Goal: Task Accomplishment & Management: Use online tool/utility

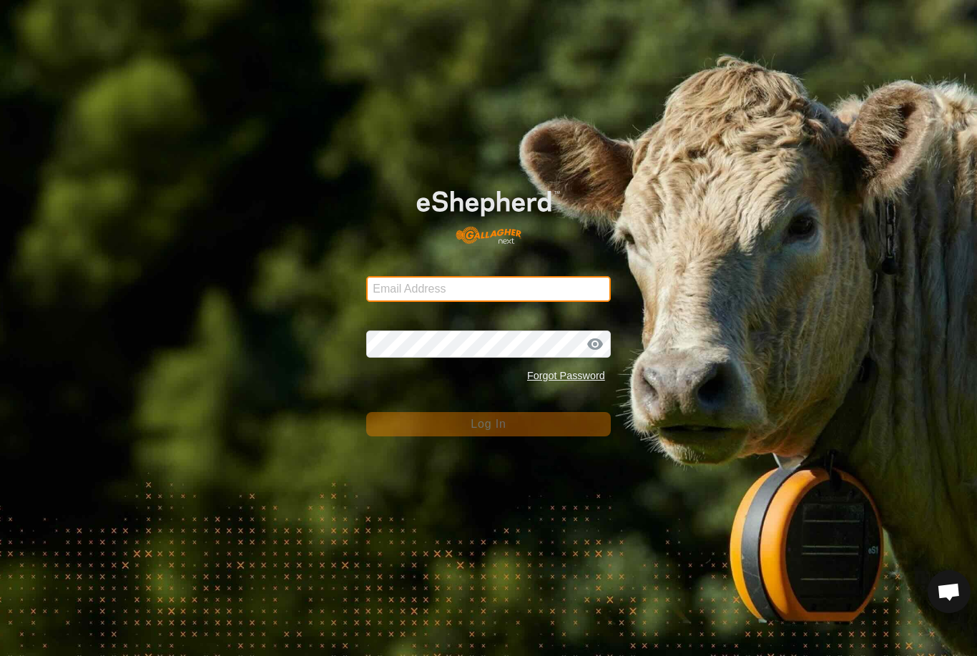
click at [532, 284] on input "Email Address" at bounding box center [488, 289] width 245 height 26
type input "anthony.thexton7@outlook.com"
click at [489, 424] on button "Log In" at bounding box center [488, 424] width 245 height 24
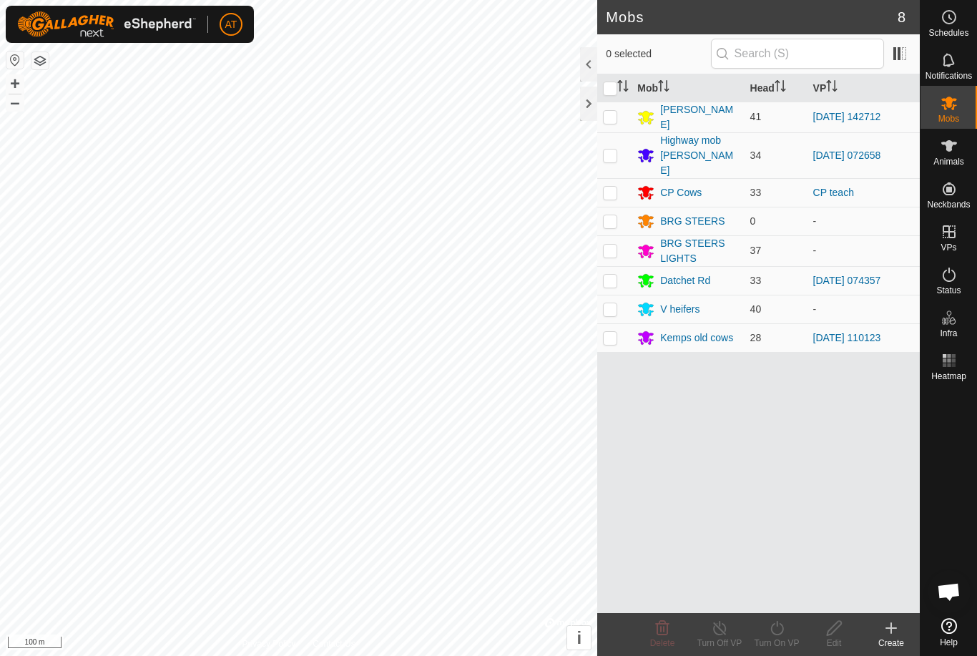
click at [612, 300] on td at bounding box center [614, 309] width 34 height 29
checkbox input "true"
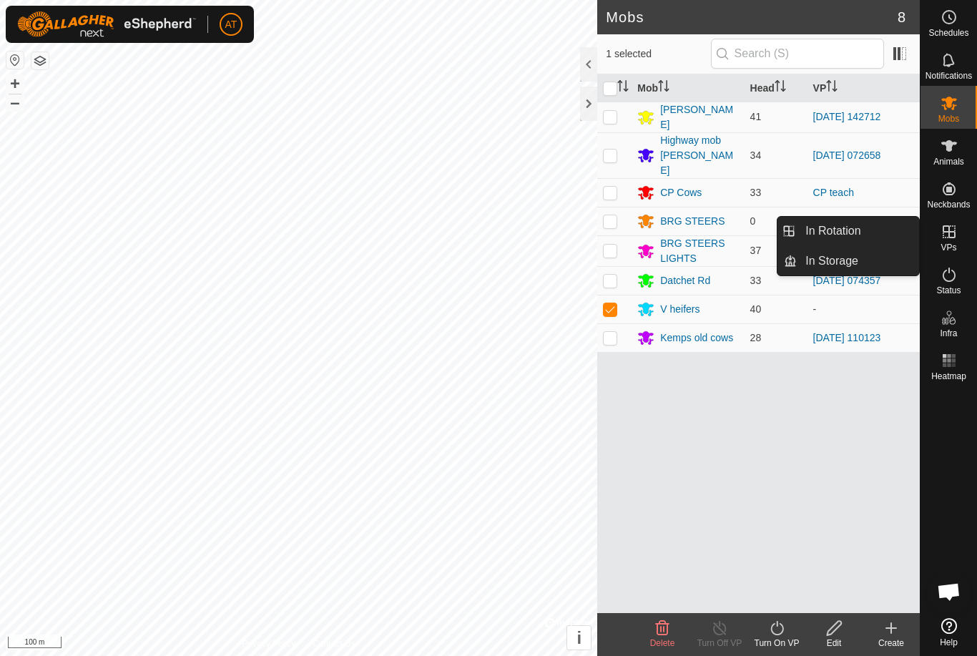
click at [896, 259] on link "In Storage" at bounding box center [858, 261] width 122 height 29
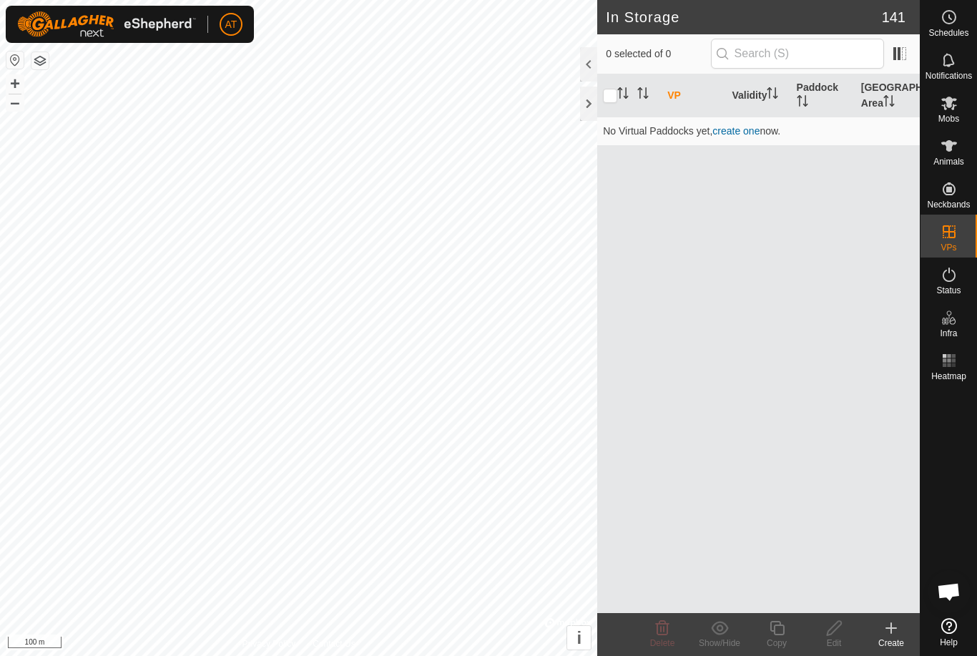
click at [898, 622] on icon at bounding box center [891, 628] width 17 height 17
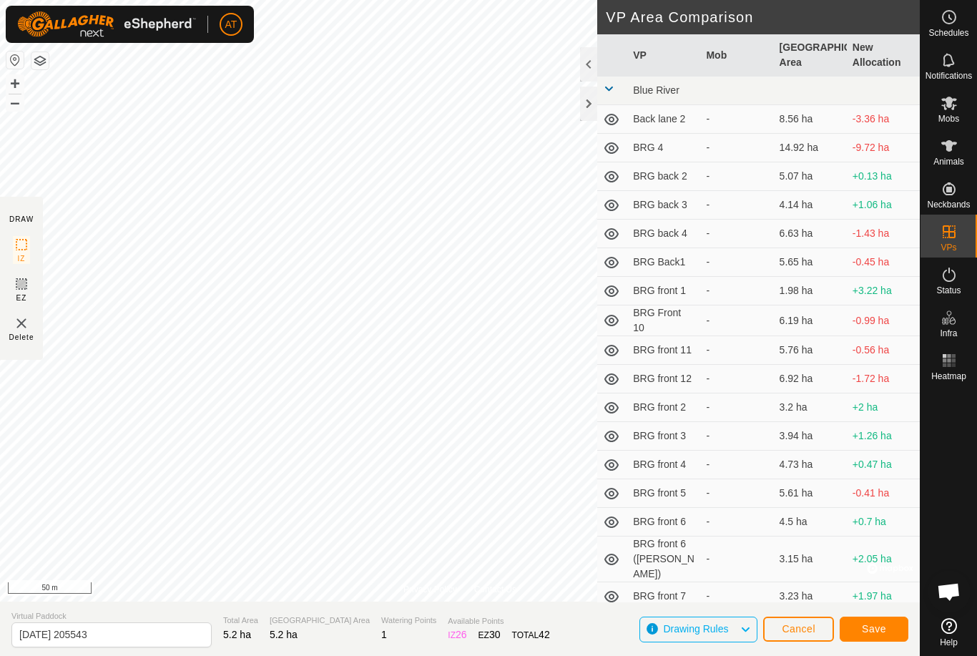
click at [878, 626] on span "Save" at bounding box center [874, 628] width 24 height 11
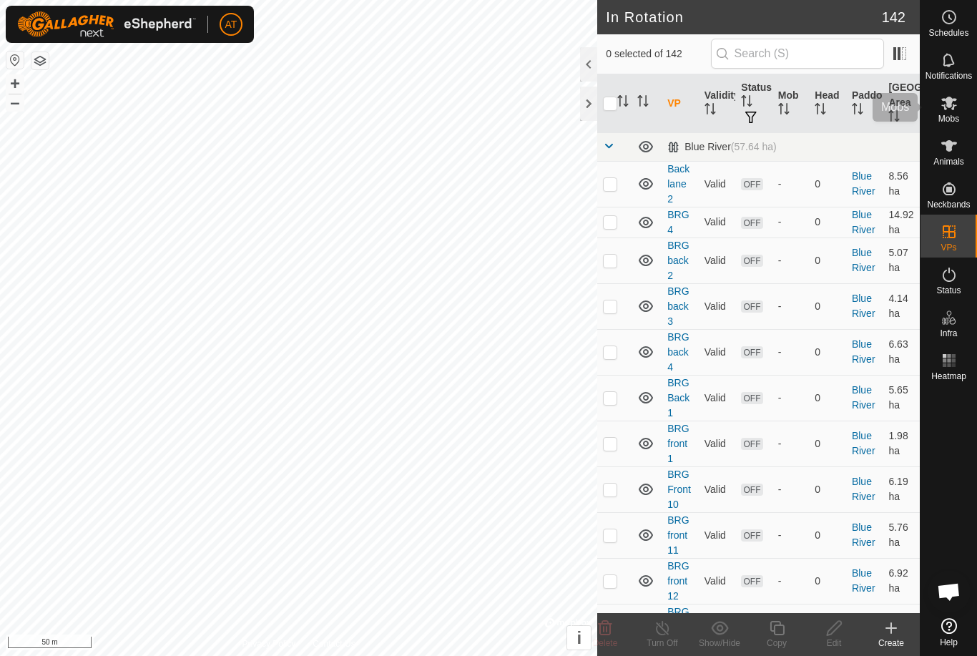
click at [952, 104] on icon at bounding box center [949, 102] width 17 height 17
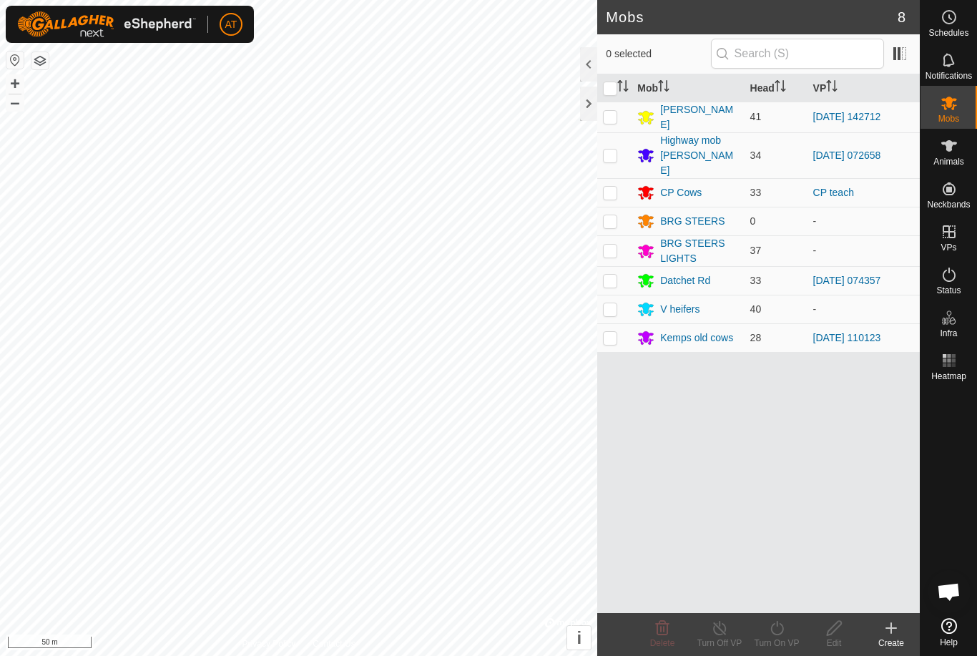
click at [610, 299] on td at bounding box center [614, 309] width 34 height 29
checkbox input "true"
click at [779, 631] on icon at bounding box center [777, 628] width 18 height 17
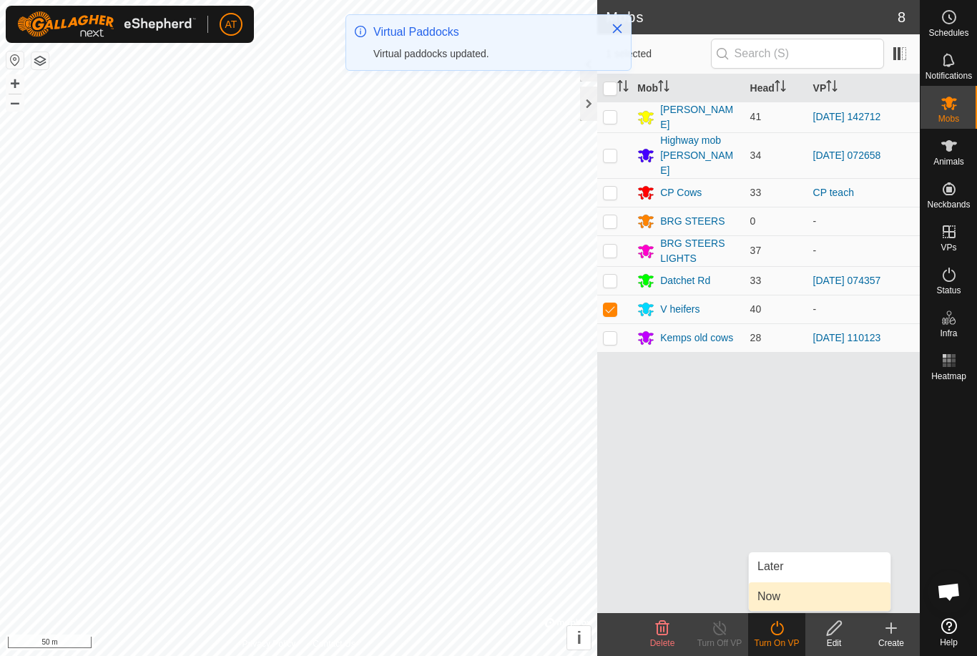
click at [770, 597] on span "Now" at bounding box center [769, 596] width 23 height 17
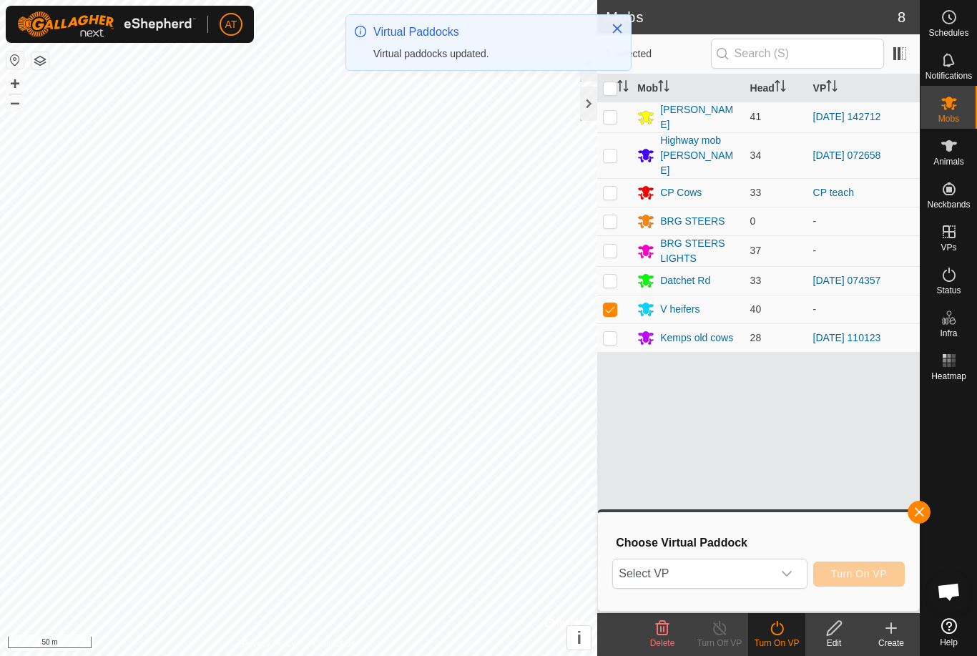
click at [758, 571] on span "Select VP" at bounding box center [692, 573] width 159 height 29
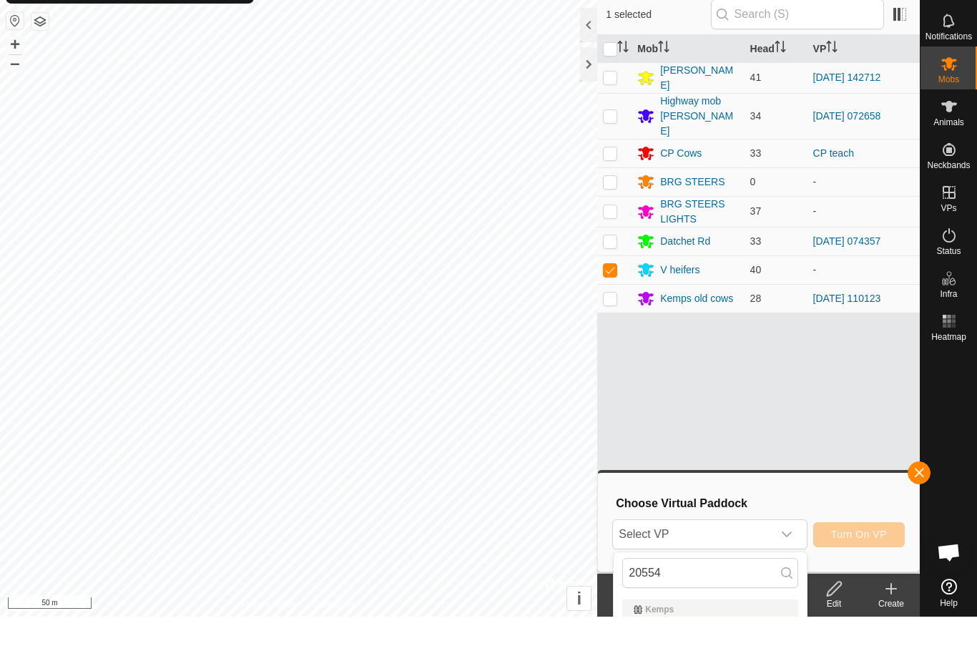
scroll to position [39, 0]
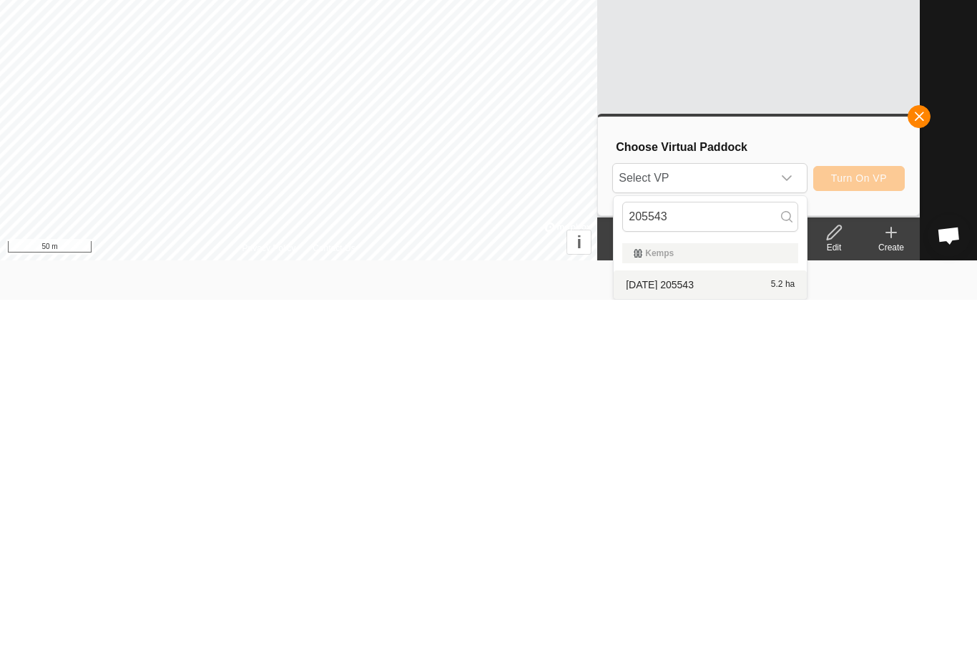
type input "205543"
click at [691, 632] on div "2025-10-04 205543 5.2 ha" at bounding box center [710, 640] width 176 height 17
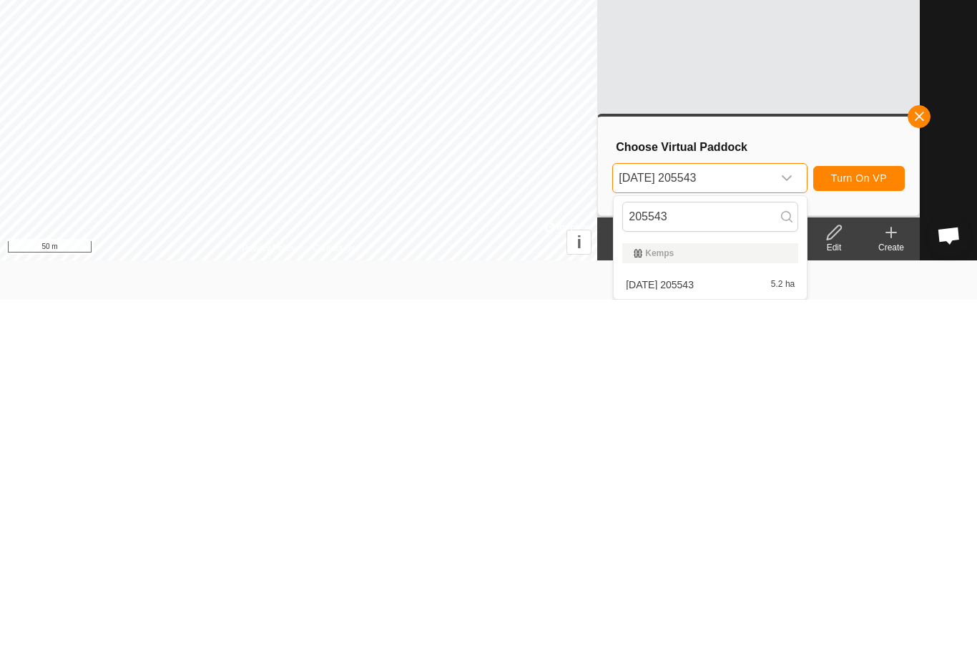
scroll to position [0, 0]
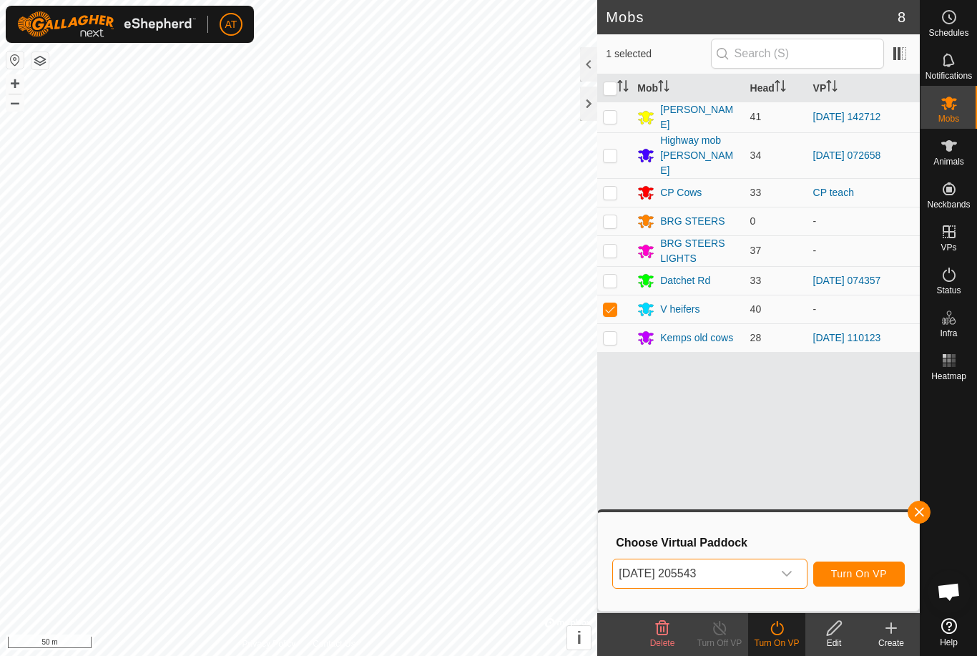
click at [872, 577] on span "Turn On VP" at bounding box center [859, 573] width 56 height 11
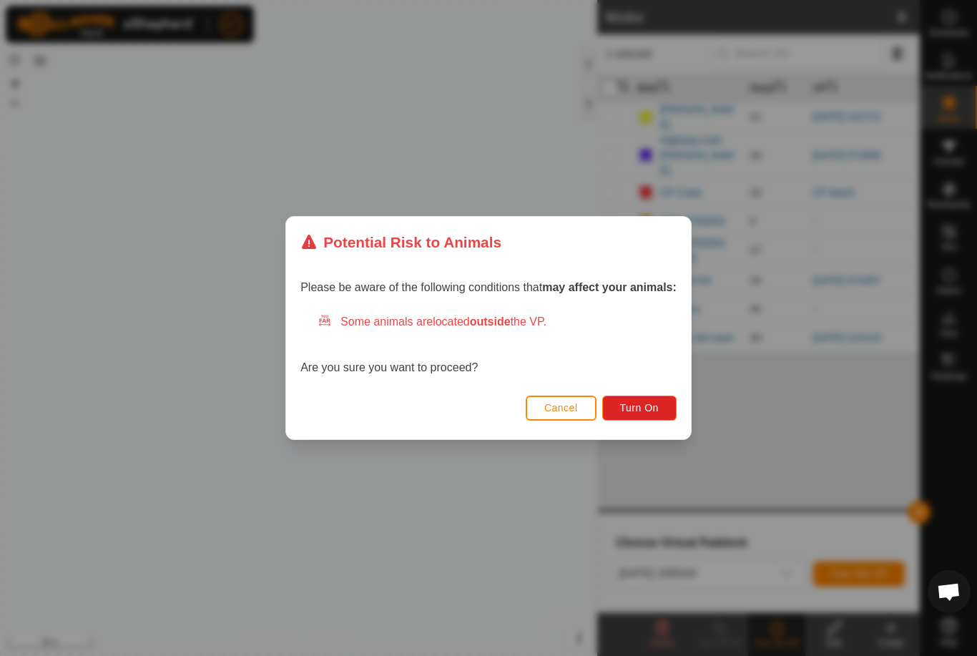
click at [646, 403] on span "Turn On" at bounding box center [639, 407] width 39 height 11
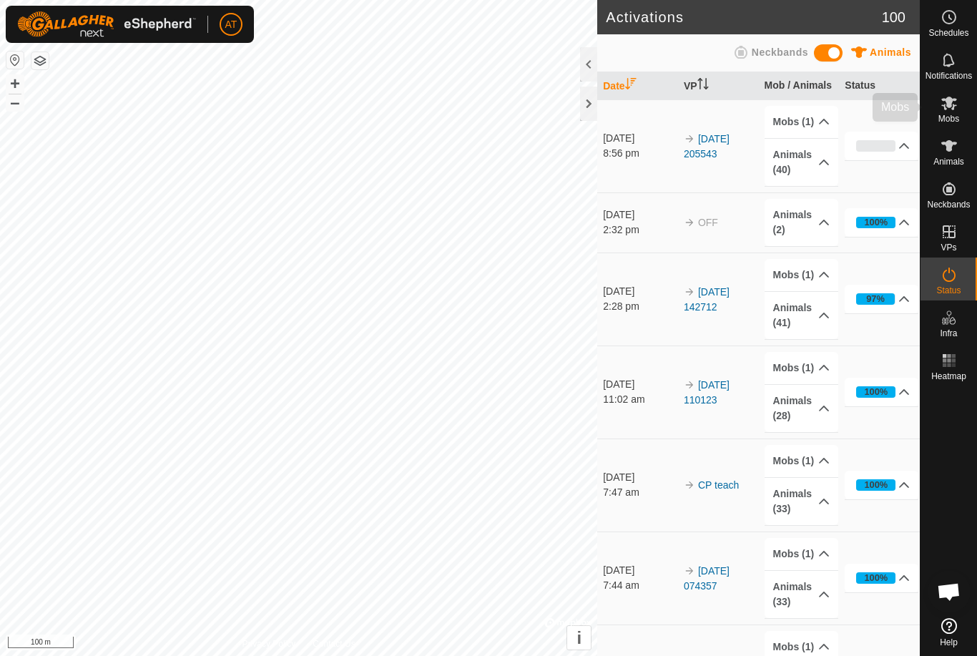
click at [944, 103] on icon at bounding box center [949, 102] width 17 height 17
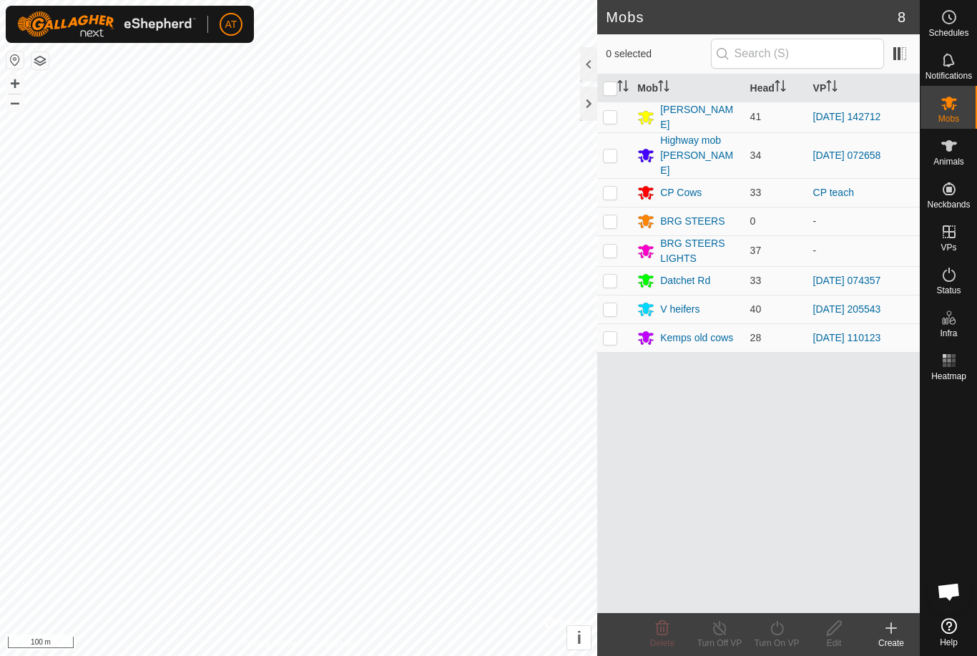
click at [610, 275] on p-checkbox at bounding box center [610, 280] width 14 height 11
checkbox input "true"
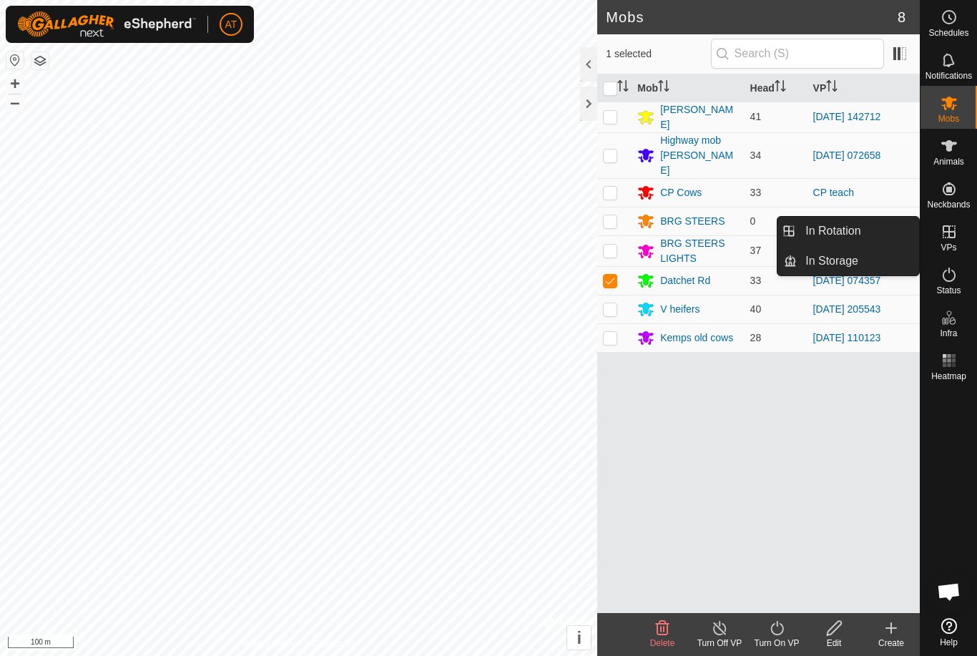
click at [860, 266] on link "In Storage" at bounding box center [858, 261] width 122 height 29
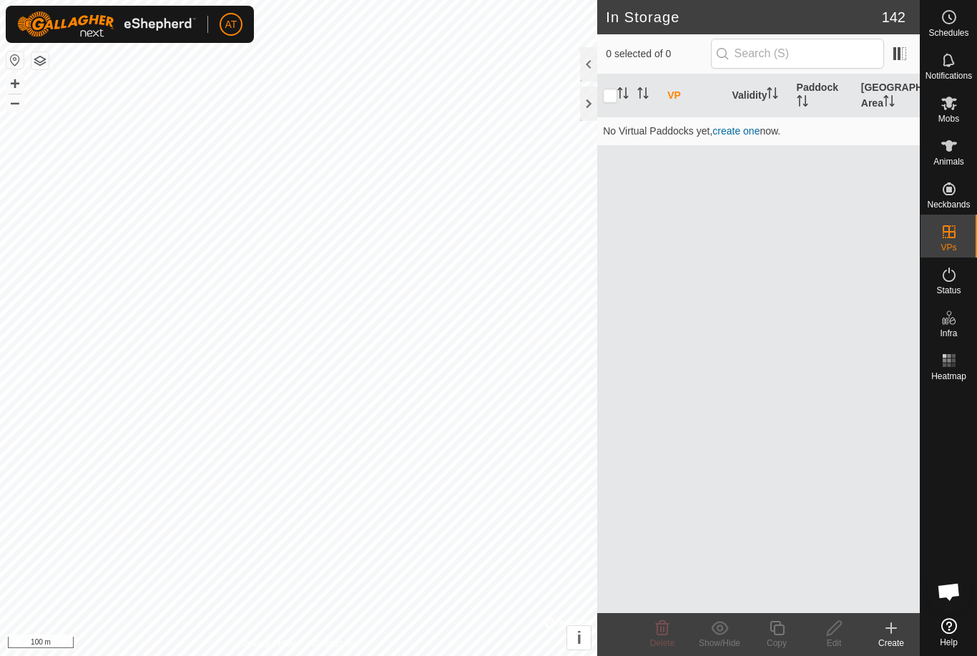
click at [889, 626] on icon at bounding box center [891, 628] width 17 height 17
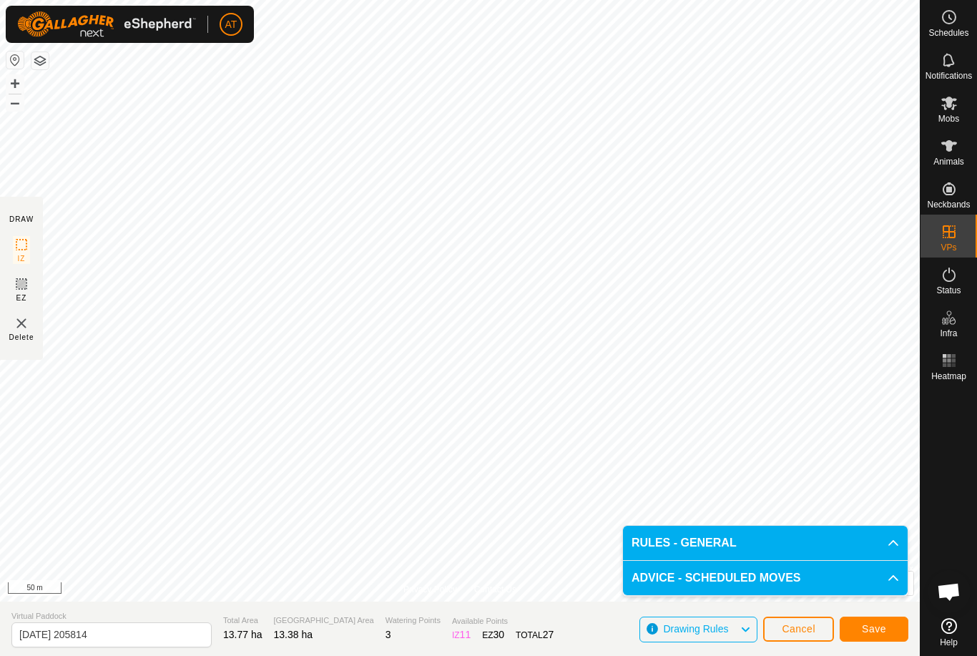
click at [872, 627] on span "Save" at bounding box center [874, 628] width 24 height 11
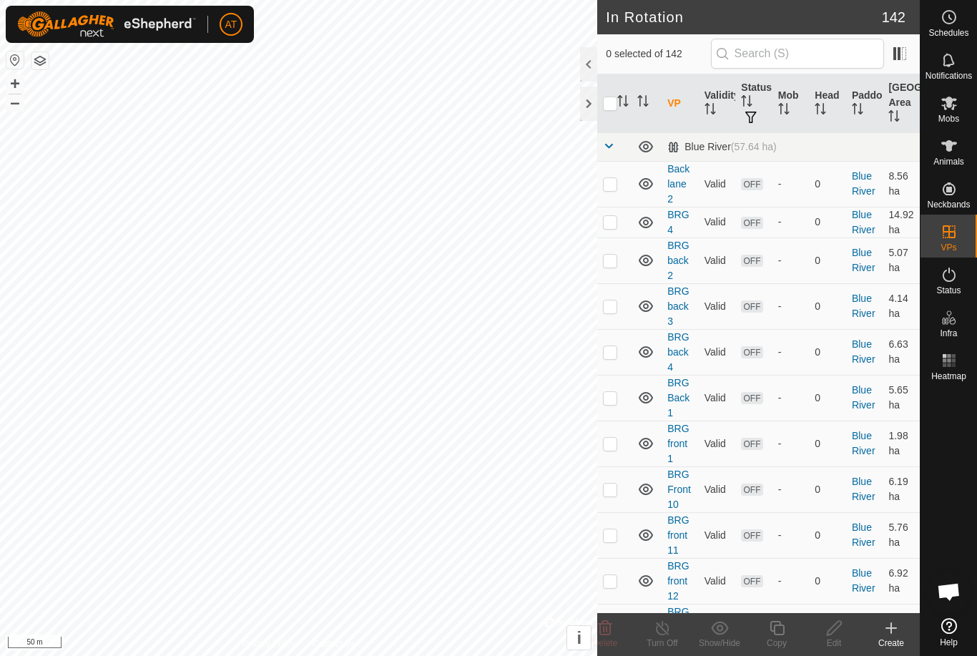
click at [945, 110] on icon at bounding box center [949, 102] width 17 height 17
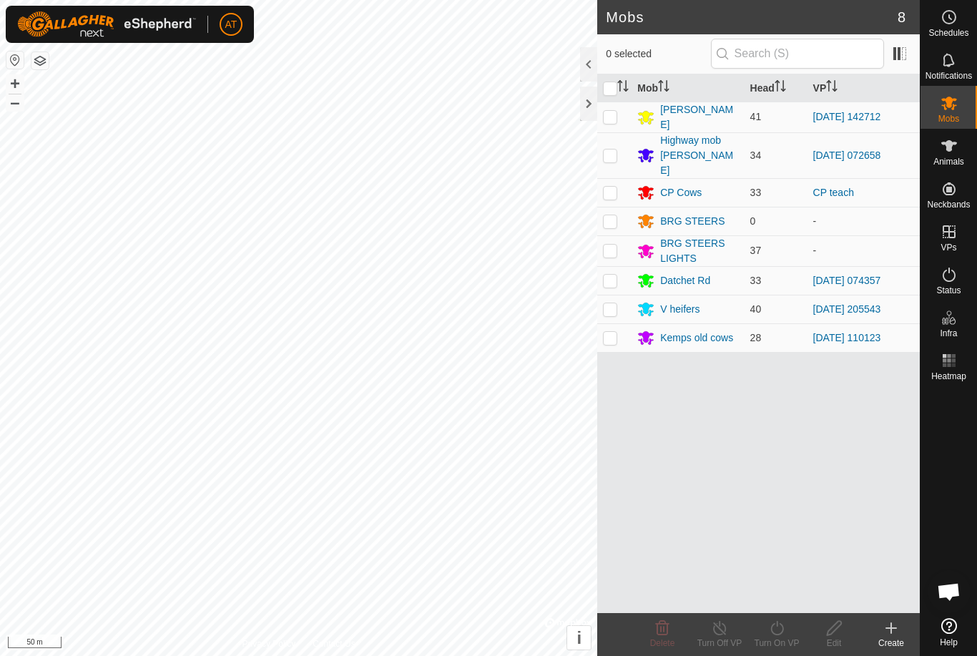
click at [614, 275] on p-checkbox at bounding box center [610, 280] width 14 height 11
checkbox input "true"
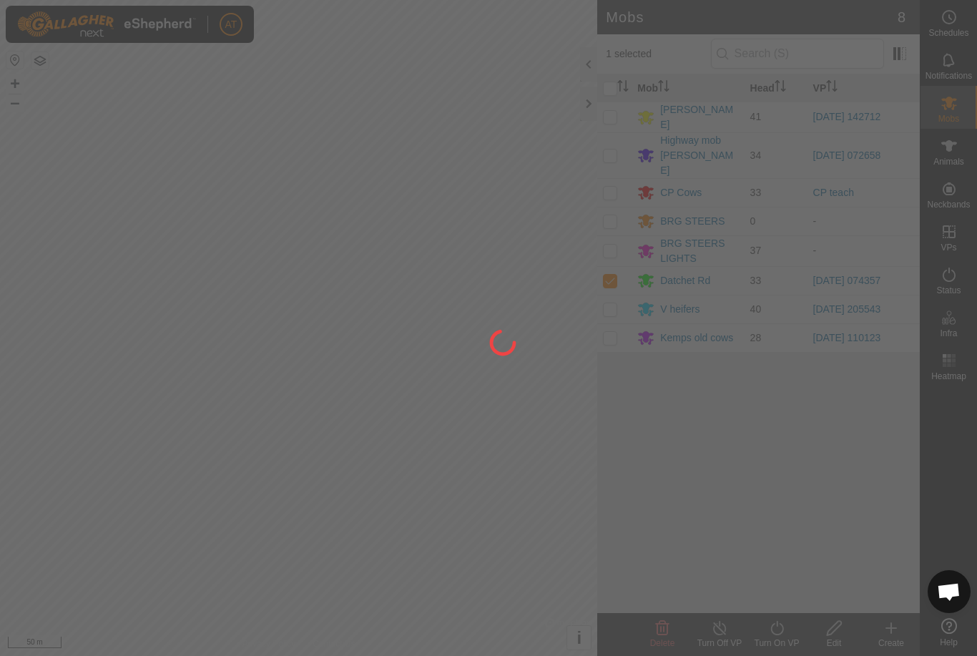
click at [779, 626] on div at bounding box center [488, 328] width 977 height 656
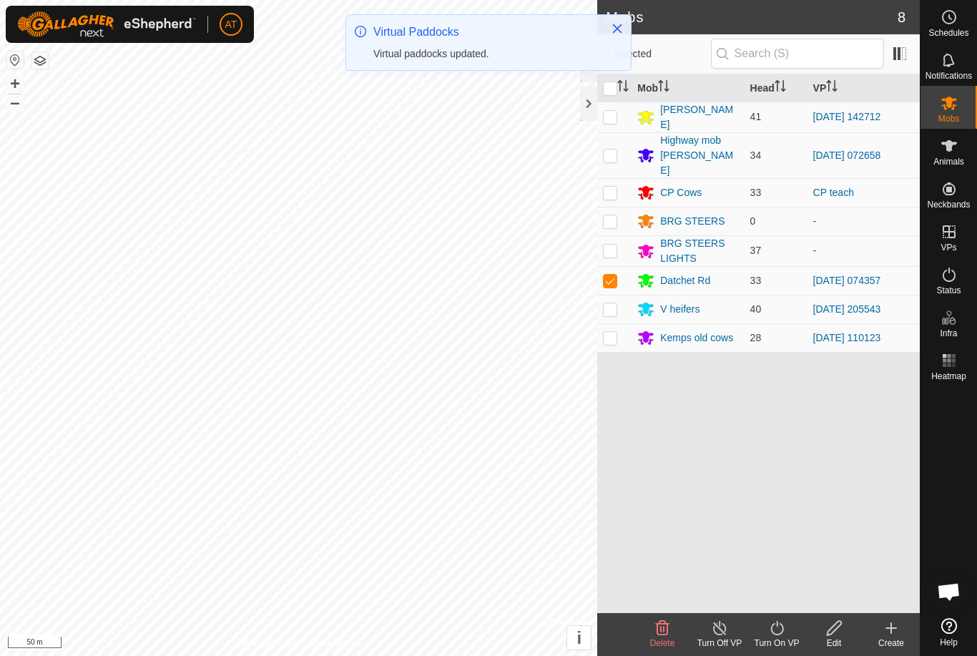
click at [777, 625] on icon at bounding box center [776, 628] width 13 height 14
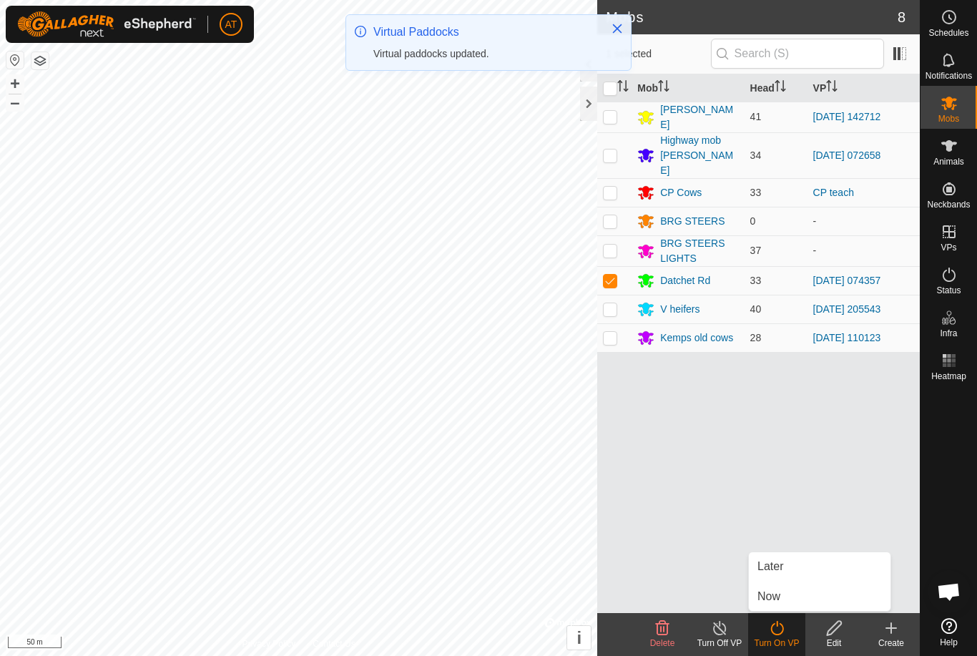
click at [786, 600] on link "Now" at bounding box center [820, 596] width 142 height 29
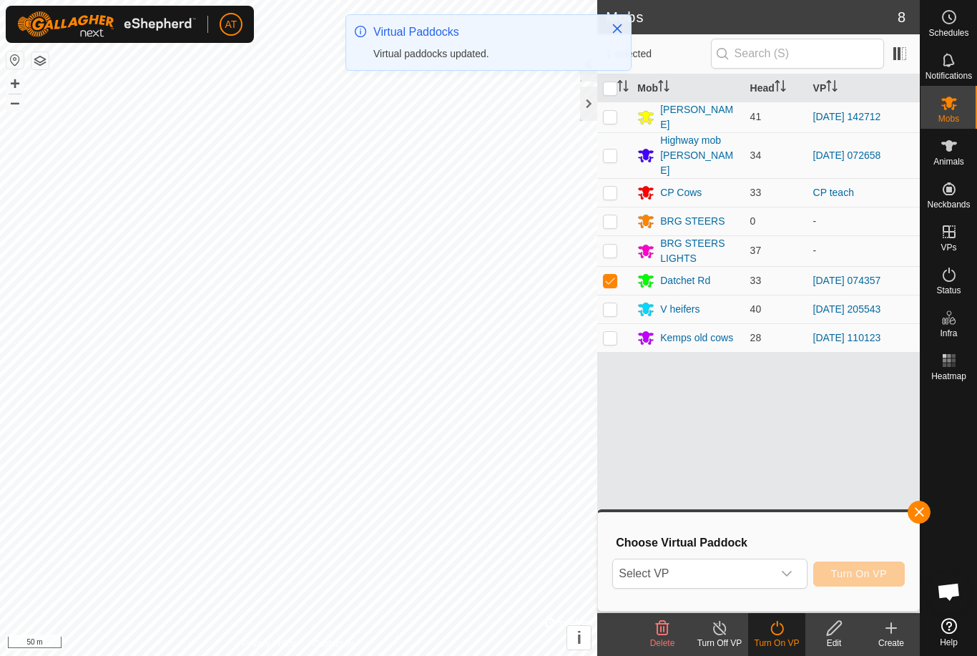
click at [743, 573] on span "Select VP" at bounding box center [692, 573] width 159 height 29
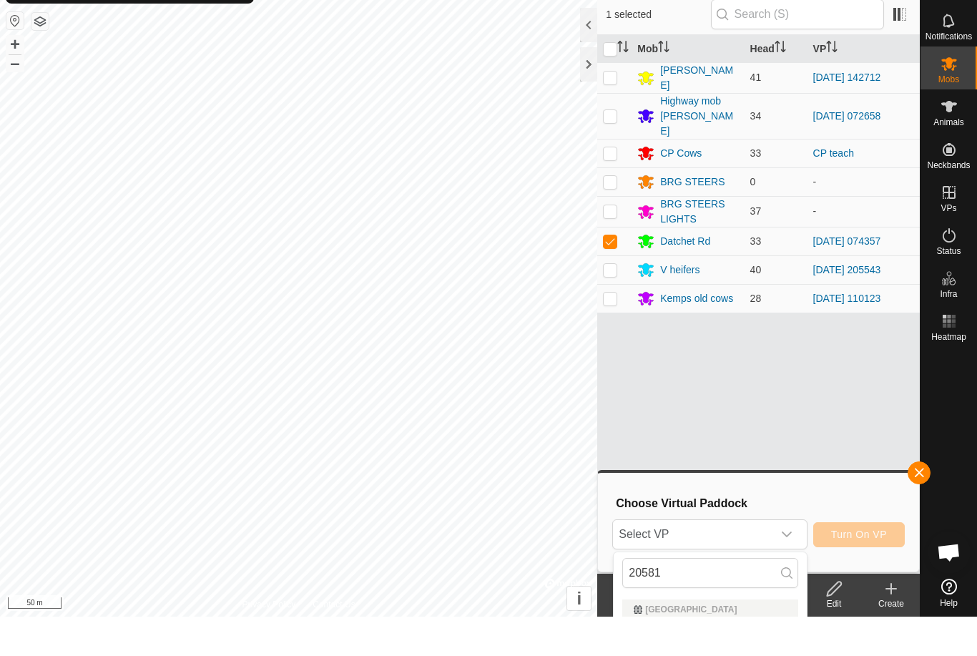
scroll to position [39, 0]
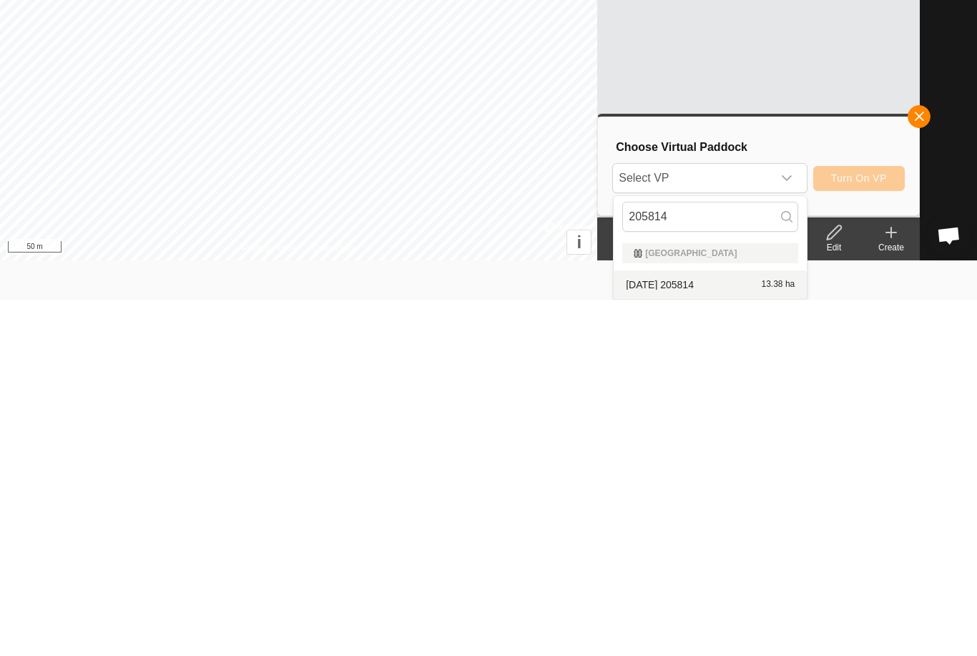
type input "205814"
click at [694, 636] on span "[DATE] 205814" at bounding box center [660, 641] width 68 height 10
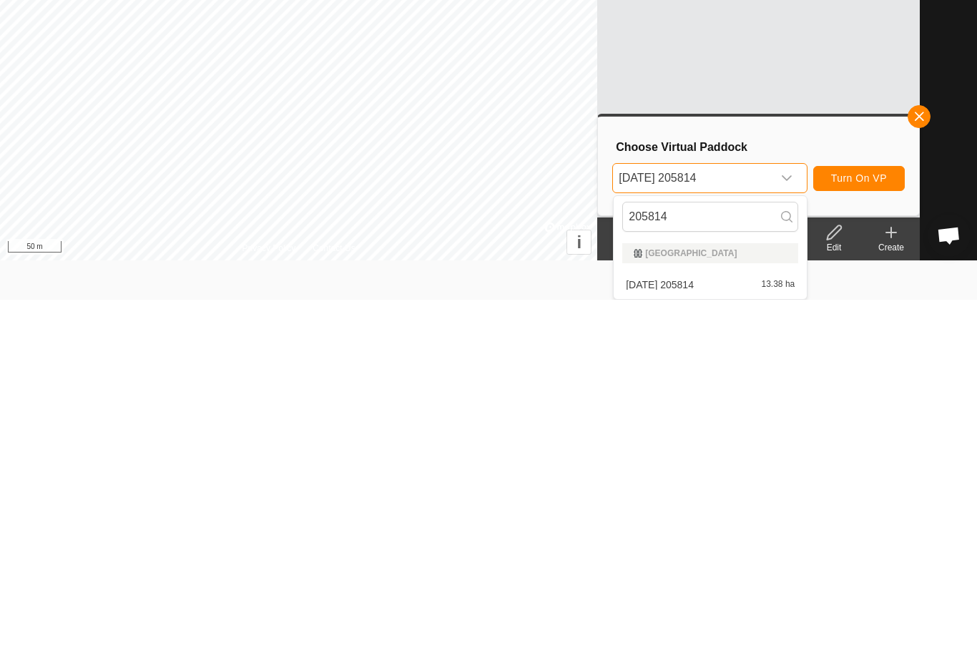
scroll to position [0, 0]
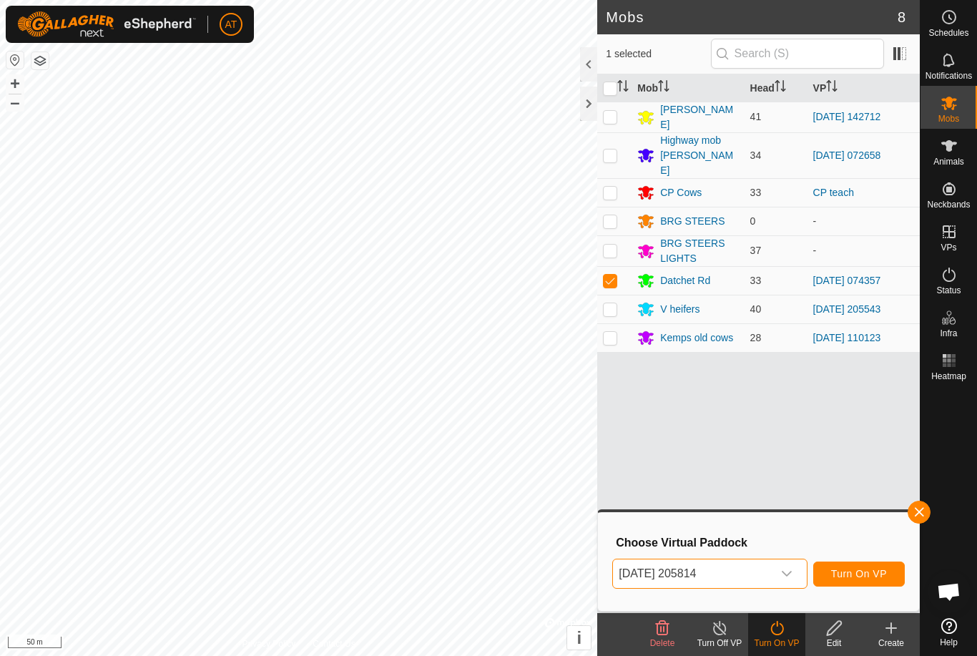
click at [866, 576] on span "Turn On VP" at bounding box center [859, 573] width 56 height 11
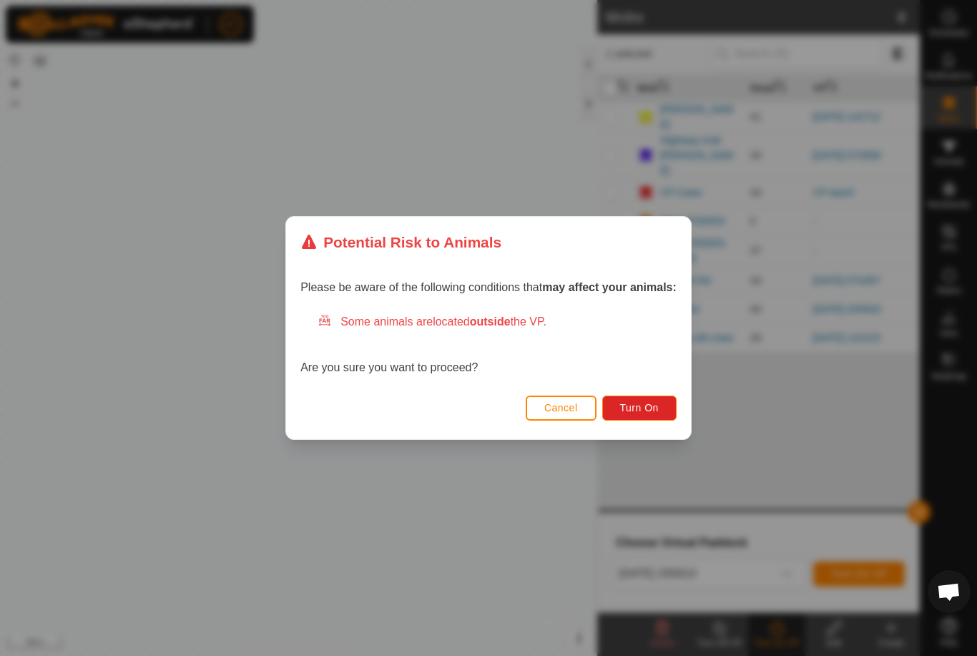
click at [659, 410] on span "Turn On" at bounding box center [639, 407] width 39 height 11
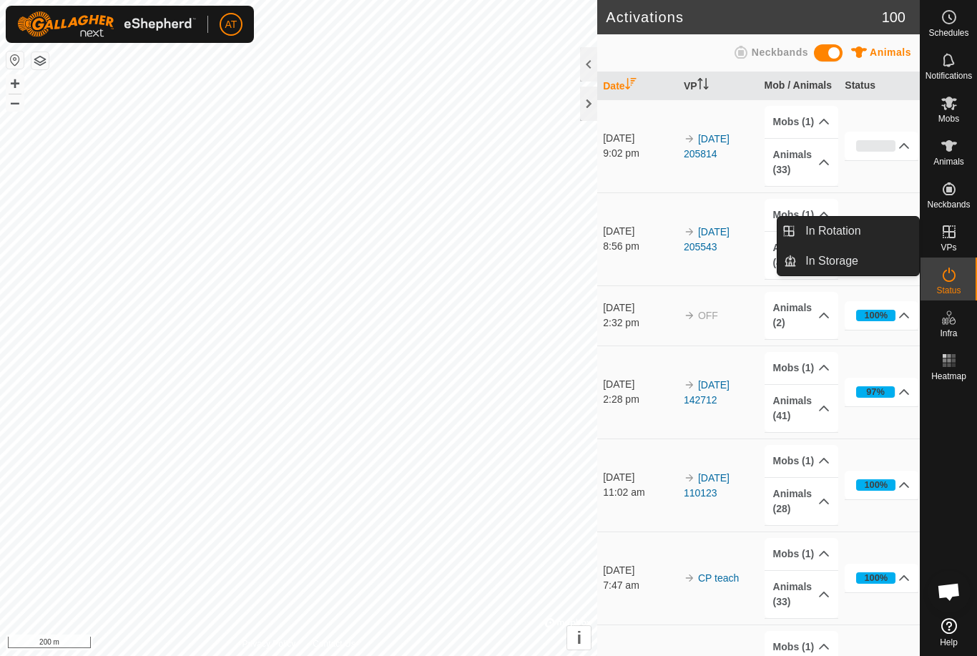
click at [873, 232] on link "In Rotation" at bounding box center [858, 231] width 122 height 29
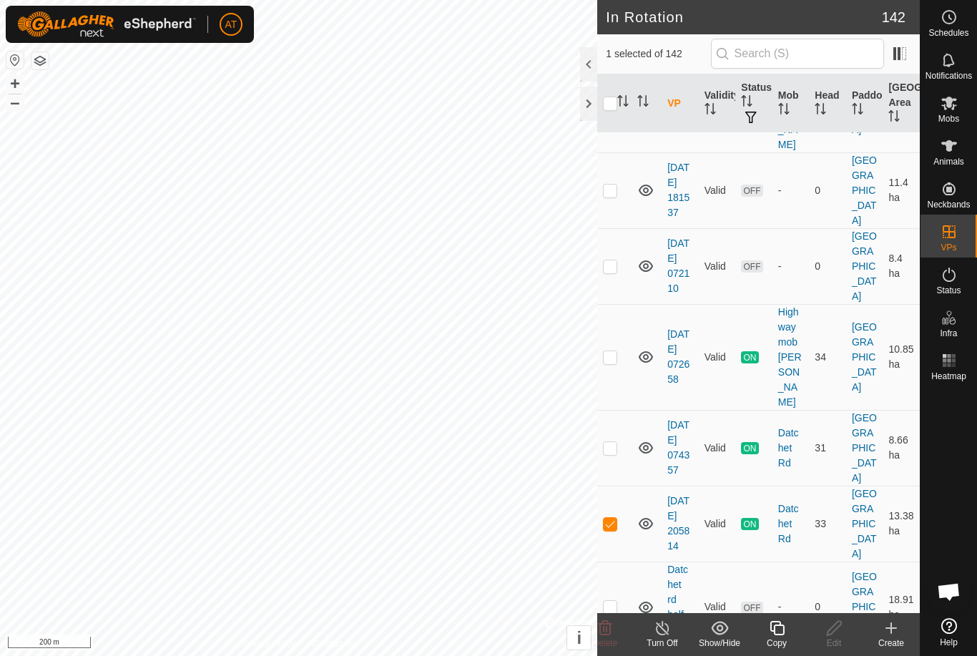
scroll to position [3459, 0]
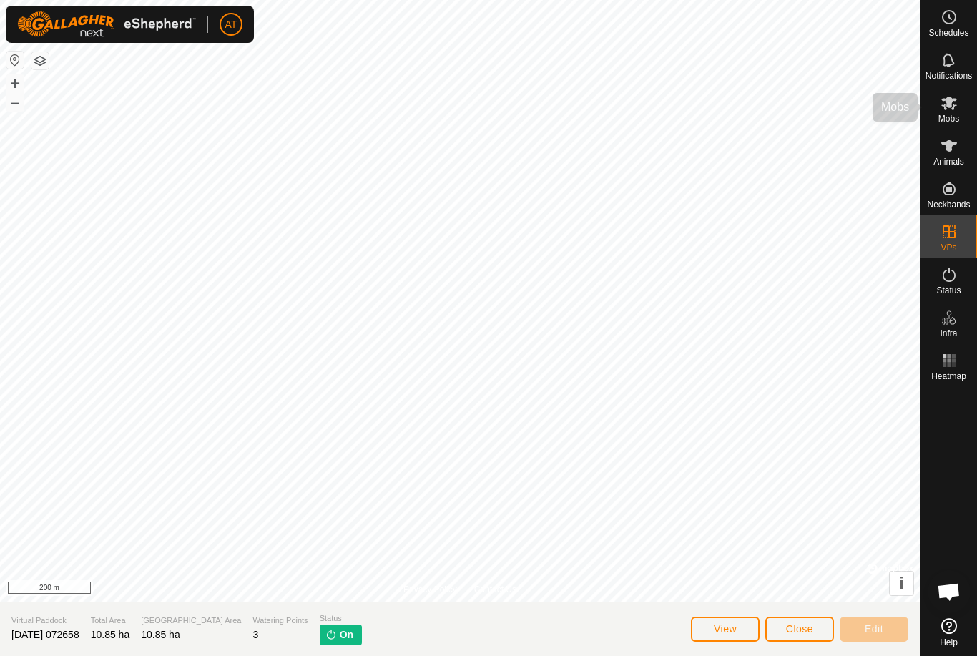
click at [956, 117] on span "Mobs" at bounding box center [949, 118] width 21 height 9
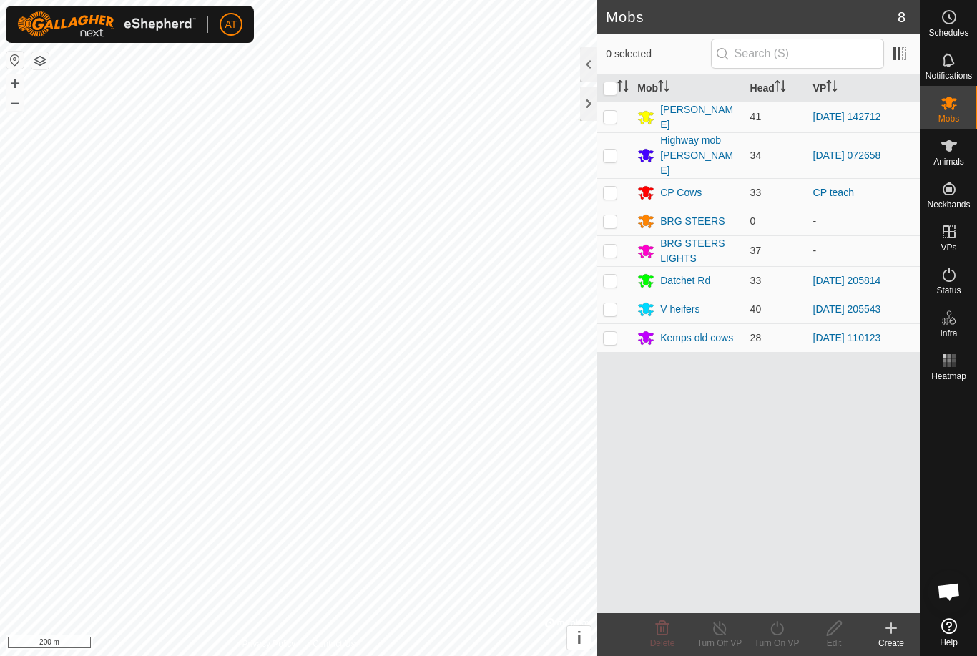
click at [612, 155] on td at bounding box center [614, 155] width 34 height 46
checkbox input "true"
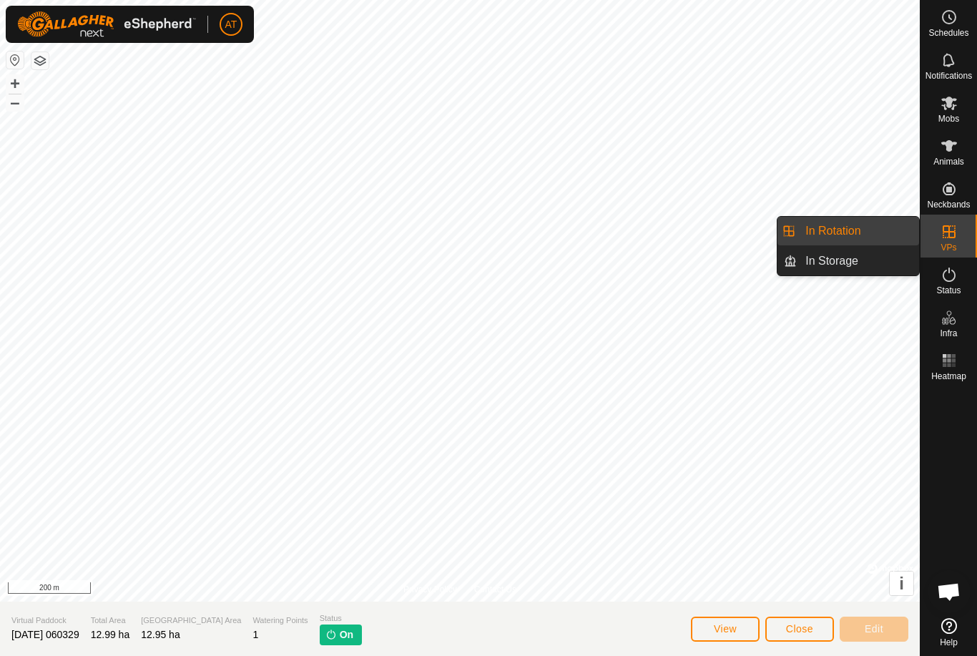
click at [878, 232] on link "In Rotation" at bounding box center [858, 231] width 122 height 29
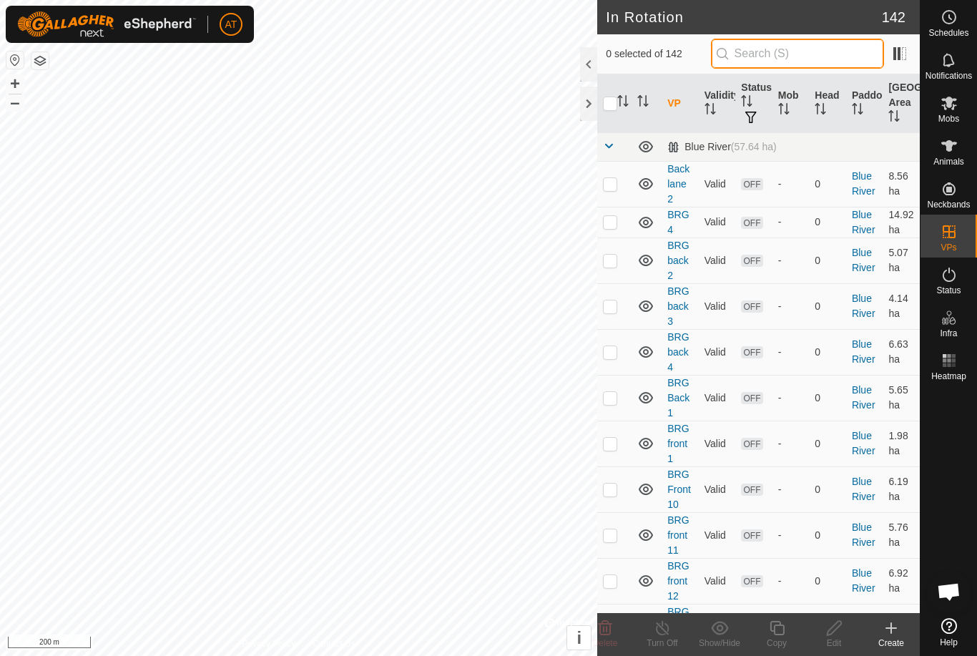
click at [868, 67] on input "text" at bounding box center [797, 54] width 173 height 30
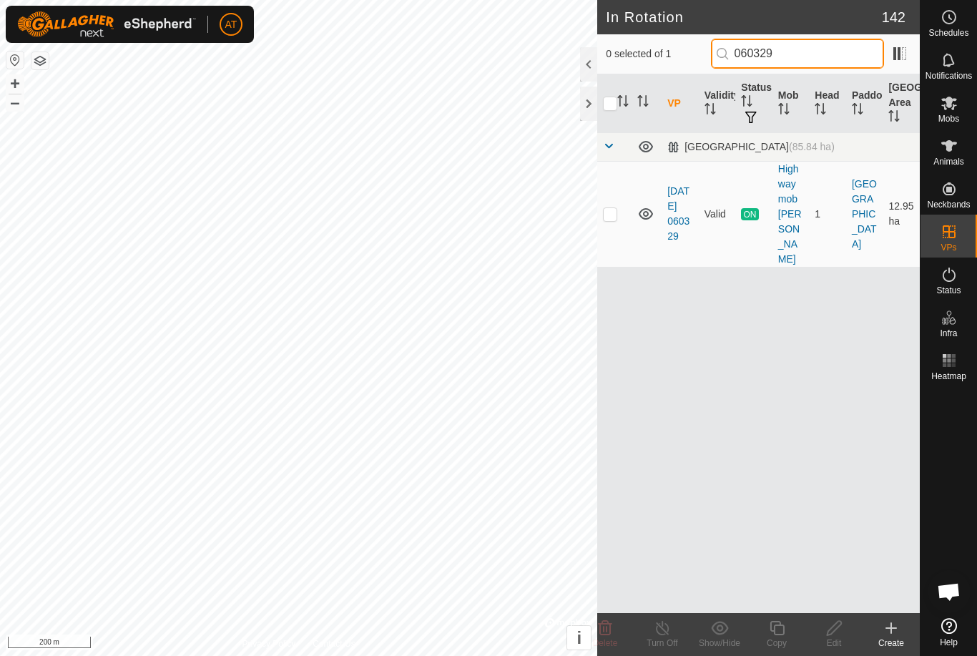
type input "060329"
click at [617, 208] on p-checkbox at bounding box center [610, 213] width 14 height 11
checkbox input "true"
click at [670, 635] on icon at bounding box center [663, 628] width 18 height 17
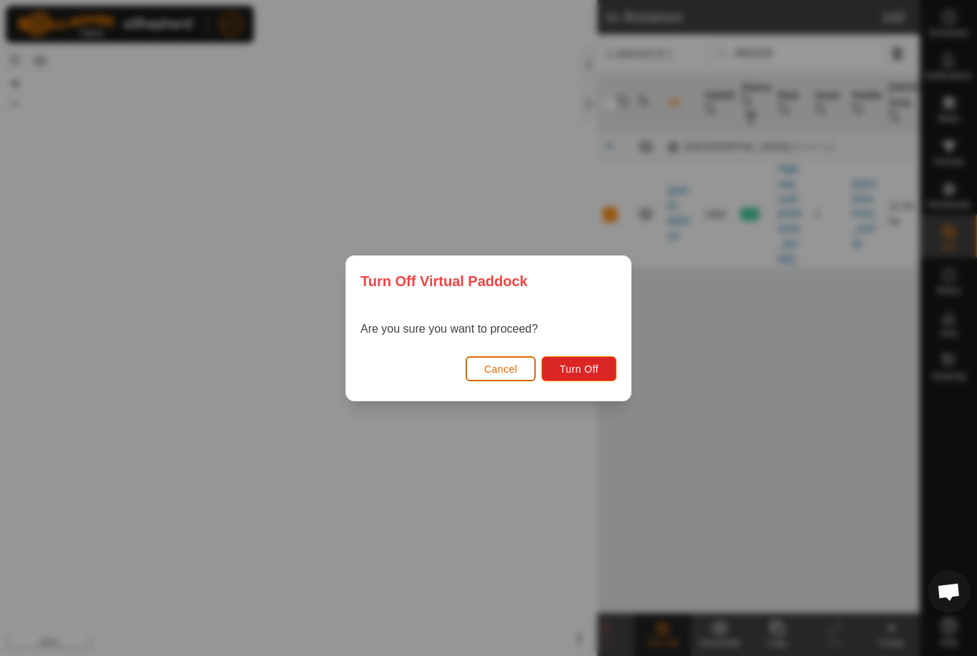
click at [592, 371] on span "Turn Off" at bounding box center [578, 368] width 39 height 11
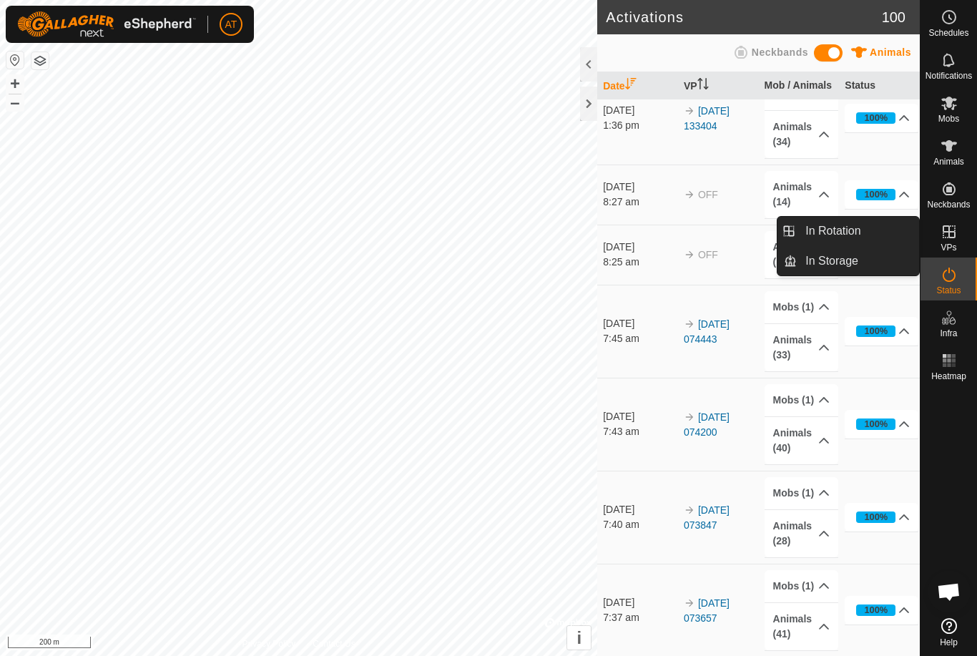
scroll to position [2482, 0]
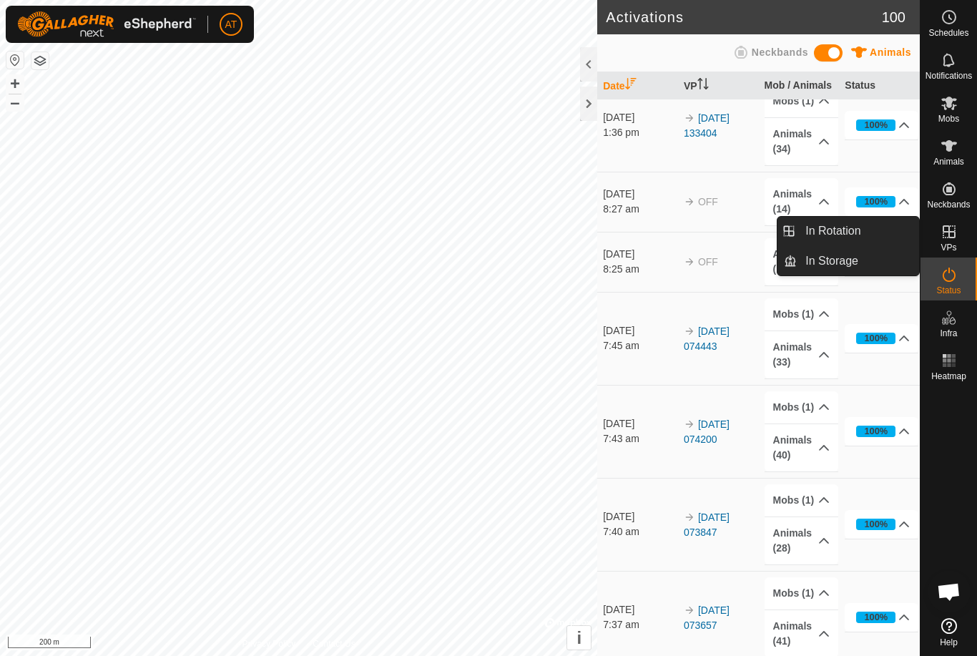
click at [889, 233] on link "In Rotation" at bounding box center [858, 231] width 122 height 29
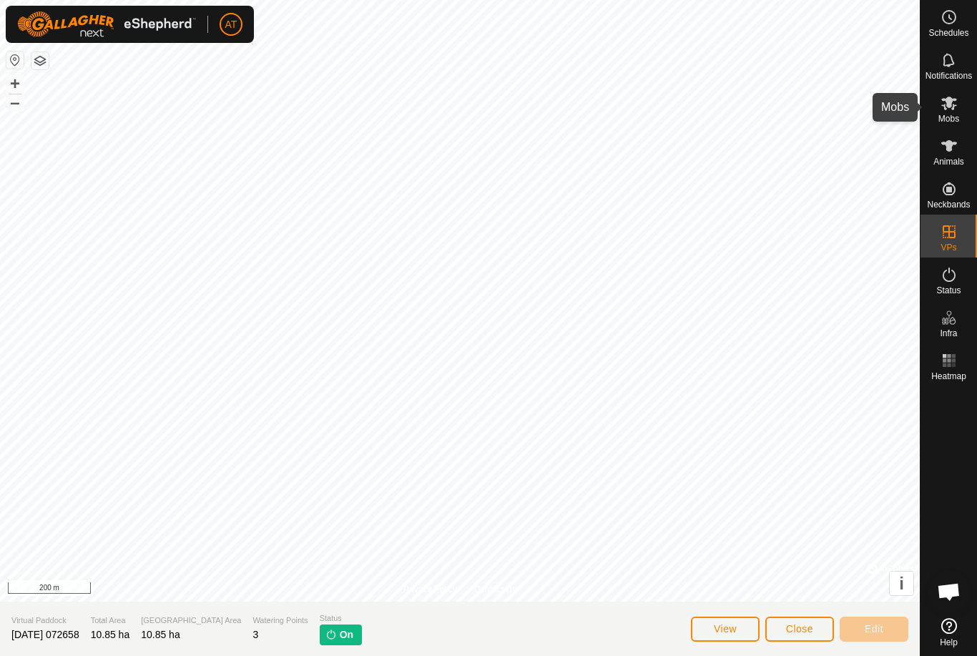
click at [939, 123] on span "Mobs" at bounding box center [949, 118] width 21 height 9
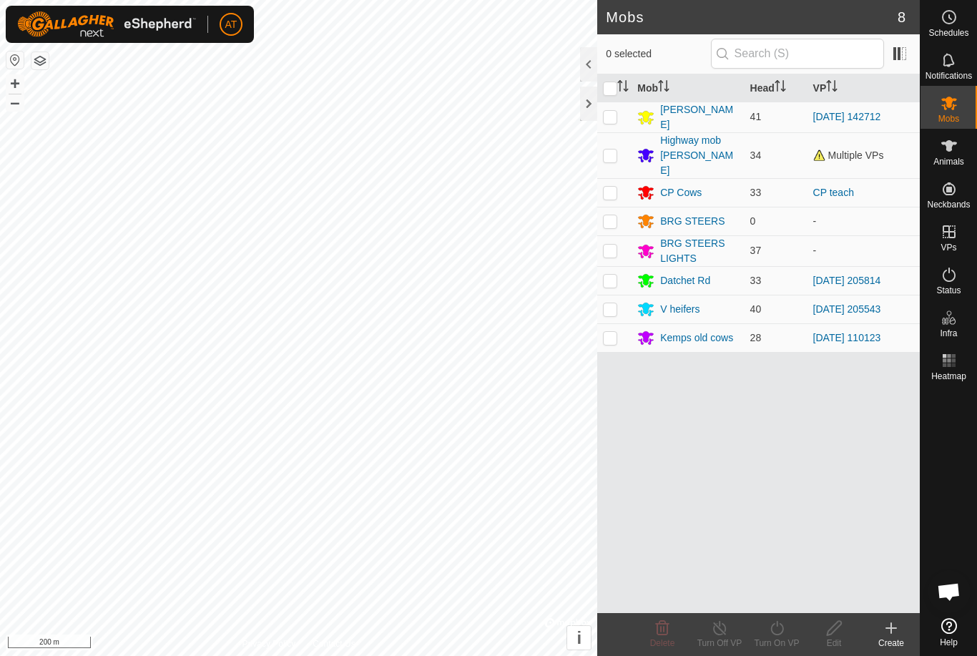
click at [608, 150] on p-checkbox at bounding box center [610, 155] width 14 height 11
checkbox input "true"
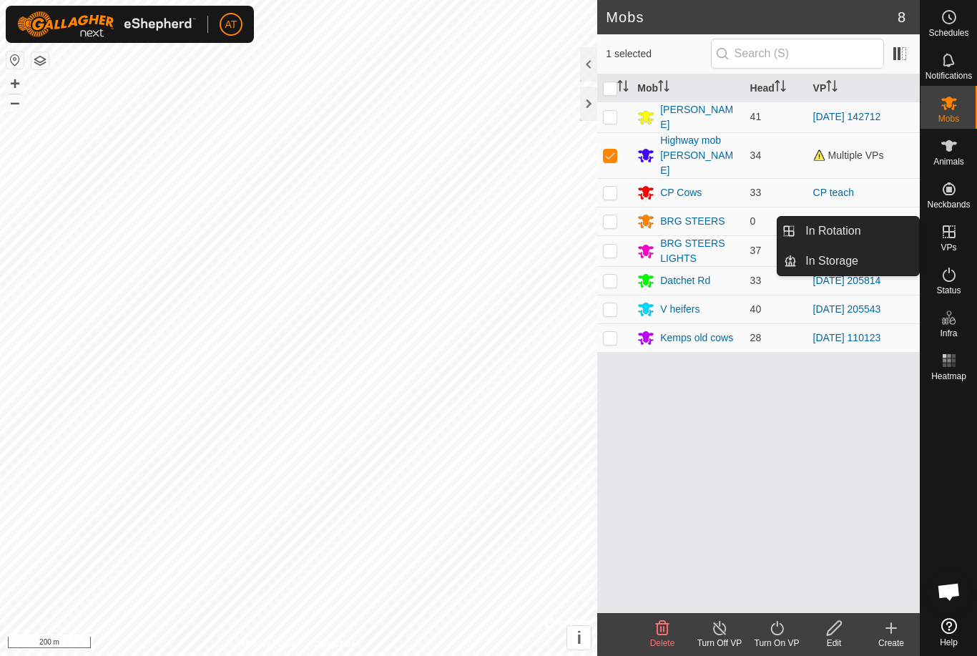
click at [895, 227] on link "In Rotation" at bounding box center [858, 231] width 122 height 29
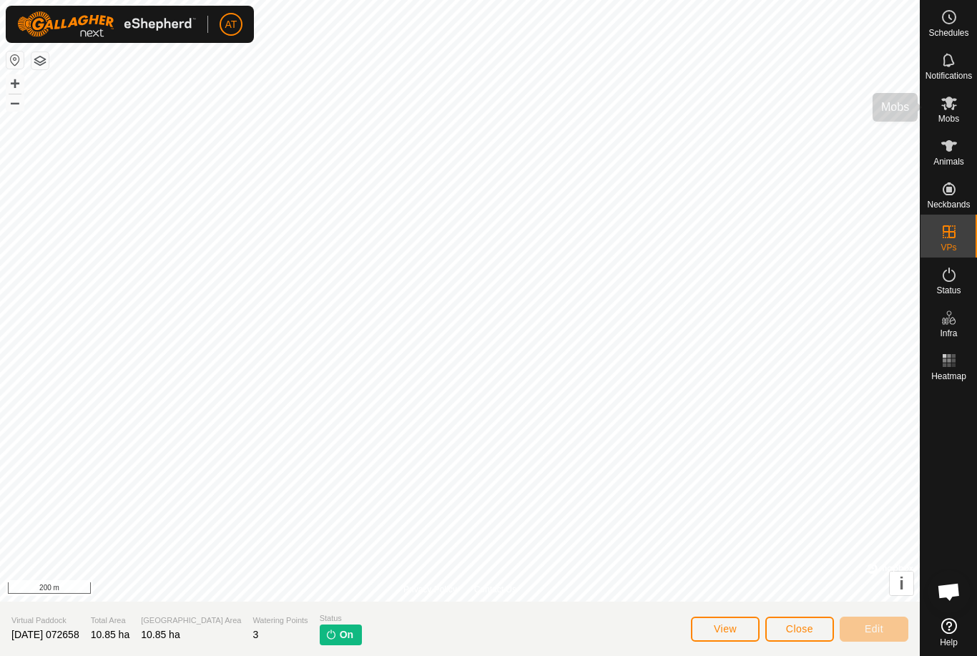
click at [959, 106] on es-mob-svg-icon at bounding box center [949, 103] width 26 height 23
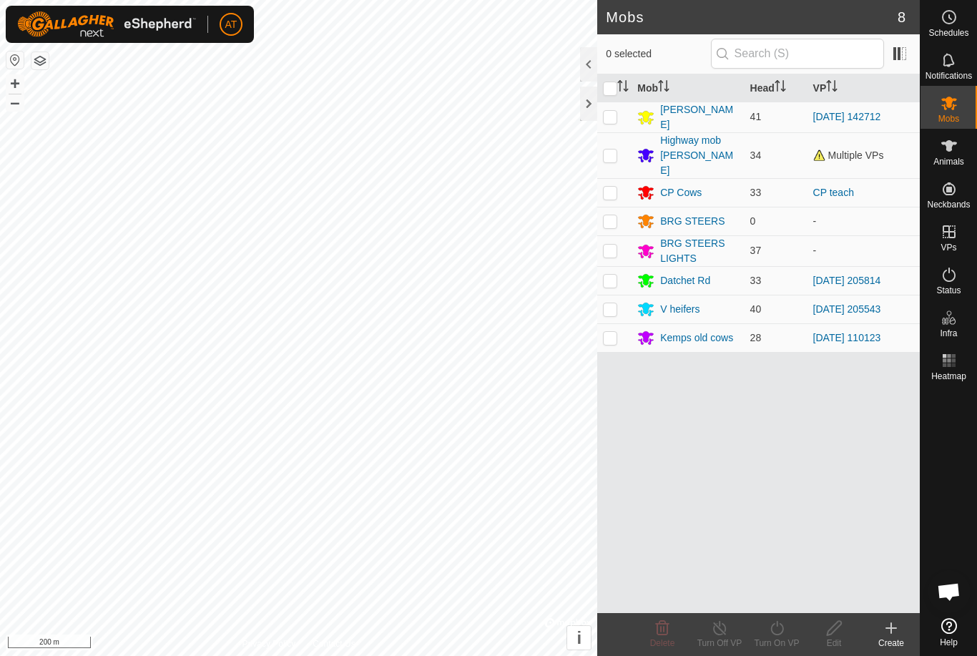
click at [610, 150] on p-checkbox at bounding box center [610, 155] width 14 height 11
checkbox input "true"
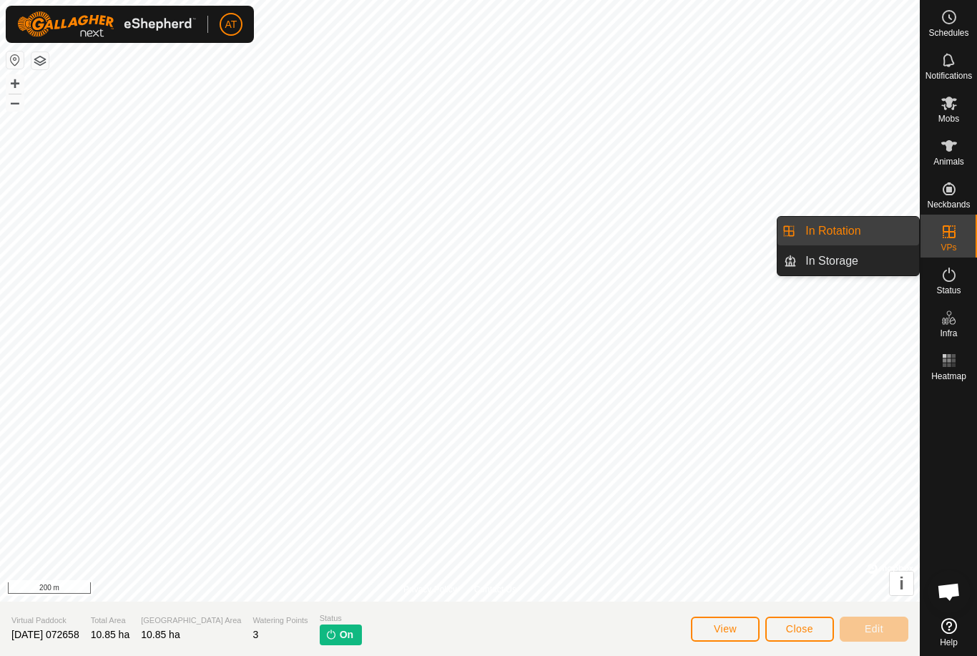
click at [862, 222] on link "In Rotation" at bounding box center [858, 231] width 122 height 29
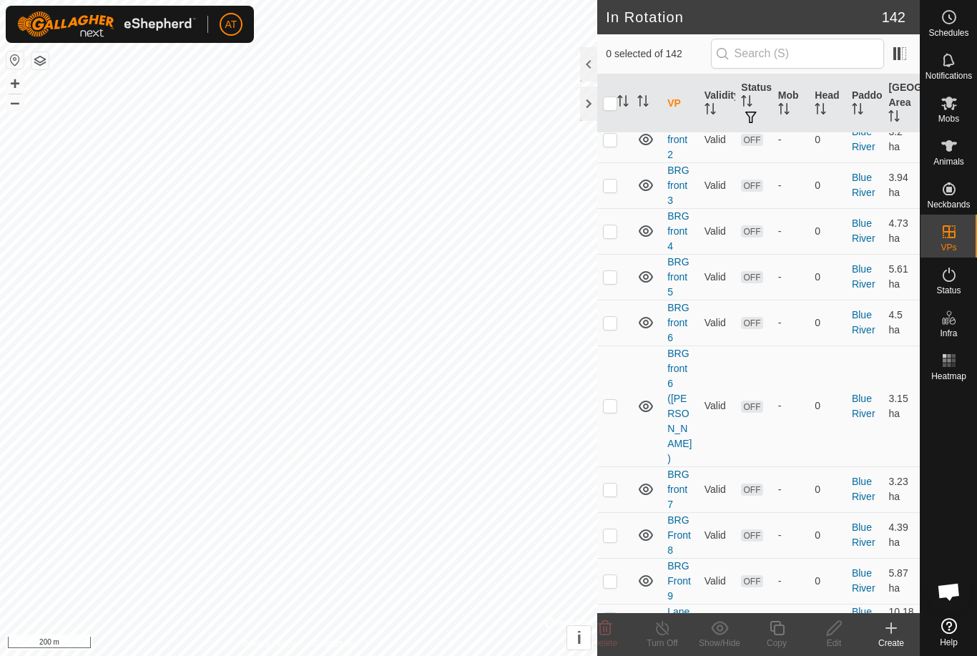
scroll to position [488, 0]
click at [857, 57] on input "text" at bounding box center [797, 54] width 173 height 30
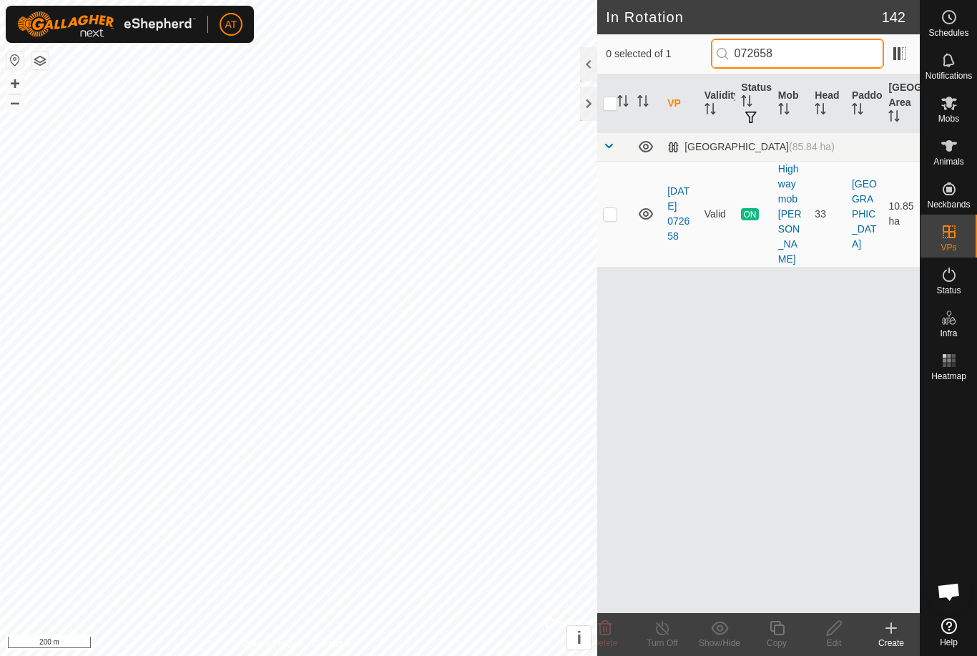
type input "072658"
click at [615, 208] on p-checkbox at bounding box center [610, 213] width 14 height 11
checkbox input "true"
click at [666, 623] on icon at bounding box center [663, 628] width 18 height 17
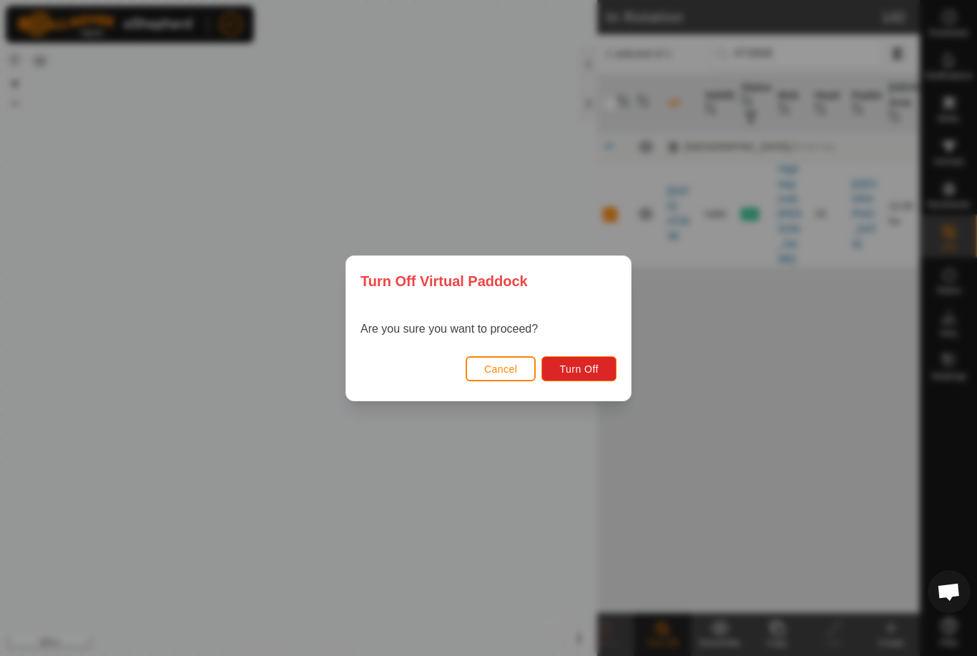
click at [588, 363] on span "Turn Off" at bounding box center [578, 368] width 39 height 11
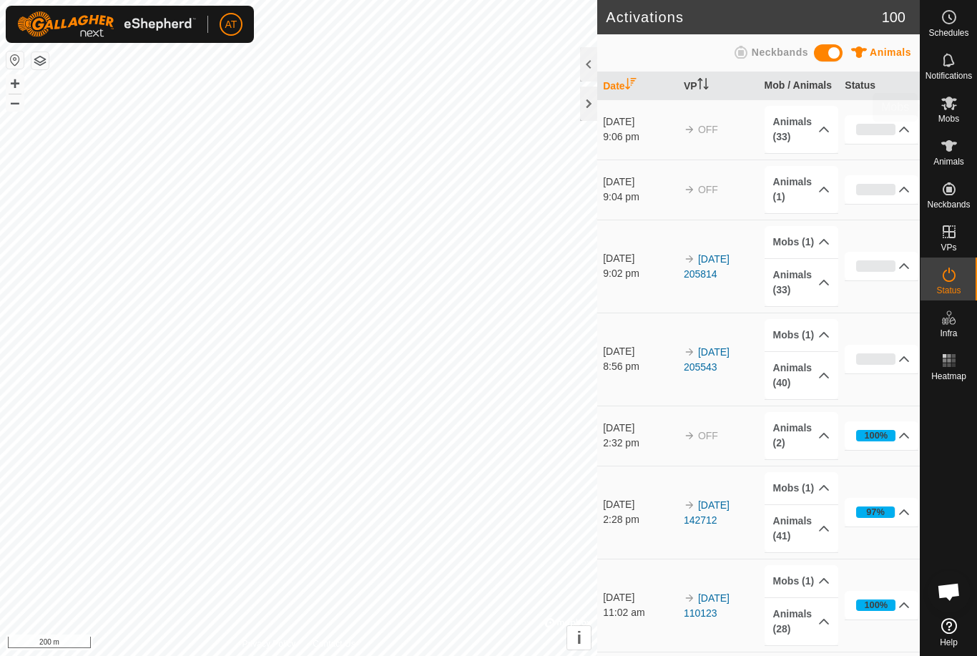
click at [964, 107] on div "Mobs" at bounding box center [949, 107] width 57 height 43
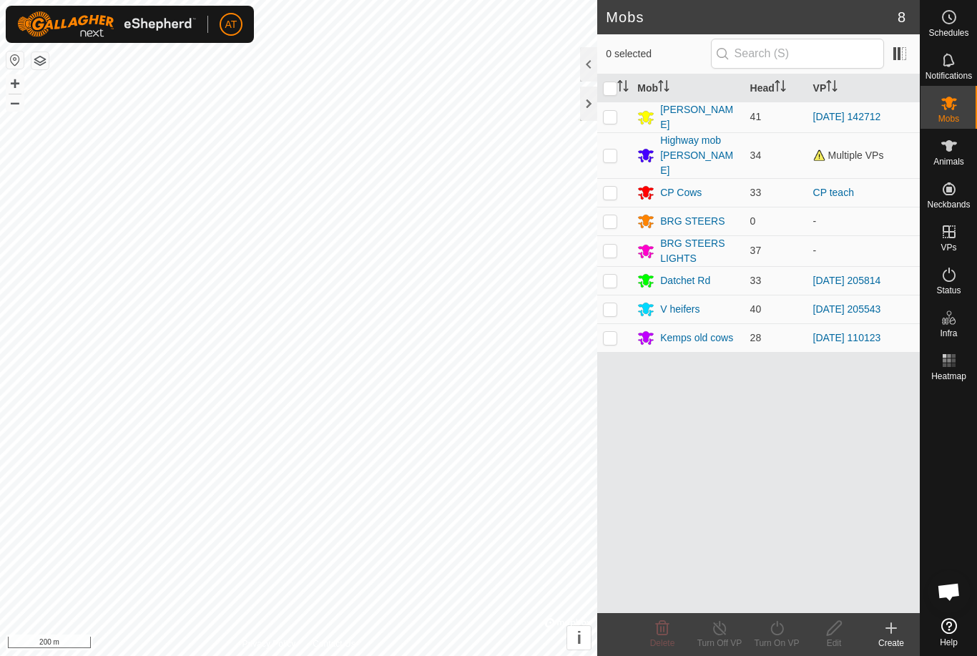
click at [599, 151] on td at bounding box center [614, 155] width 34 height 46
checkbox input "true"
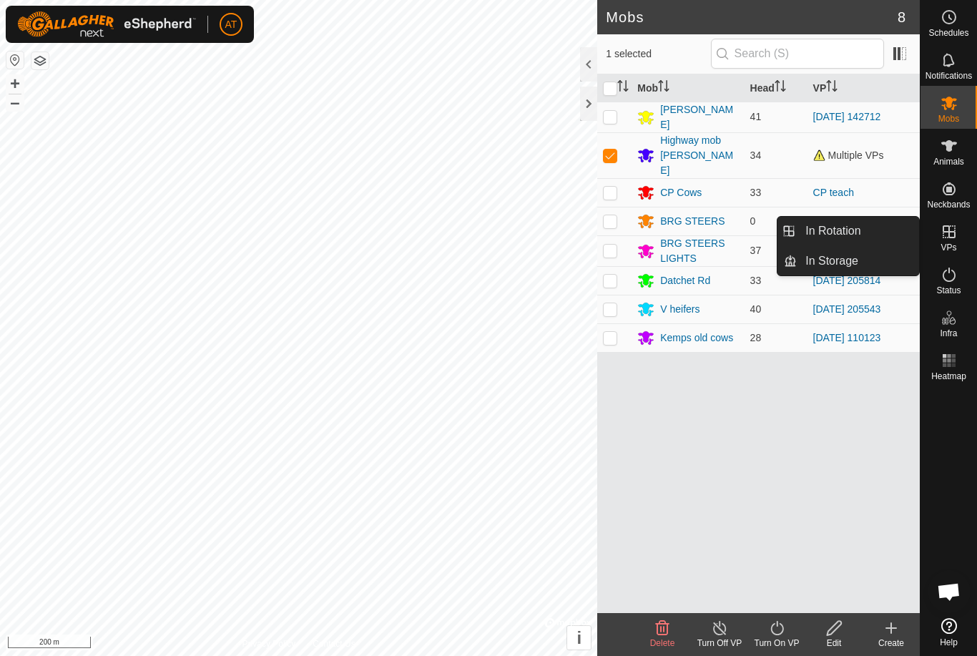
click at [879, 228] on link "In Rotation" at bounding box center [858, 231] width 122 height 29
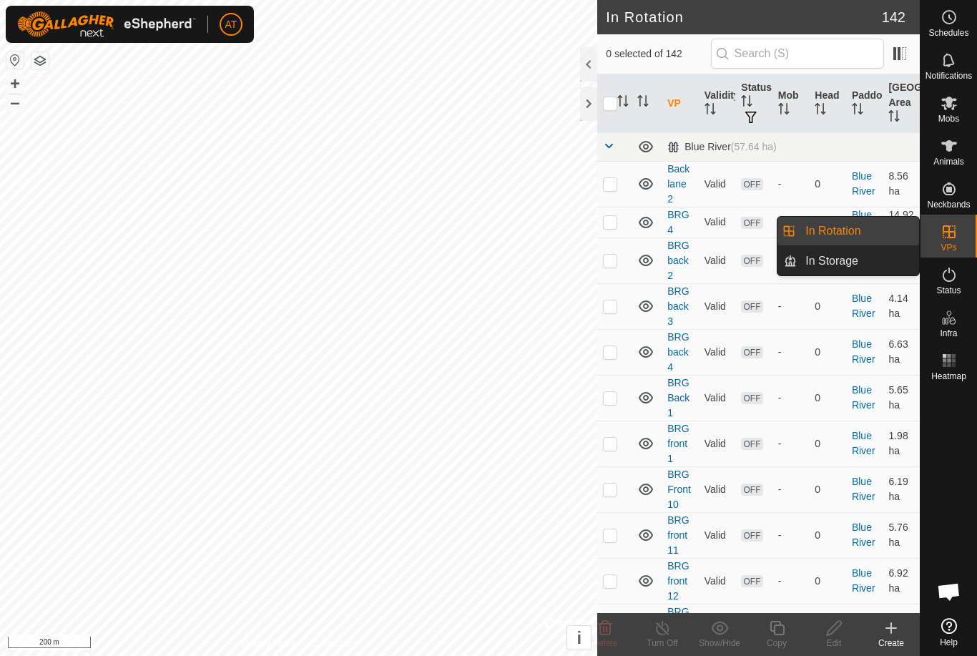
click at [888, 265] on link "In Storage" at bounding box center [858, 261] width 122 height 29
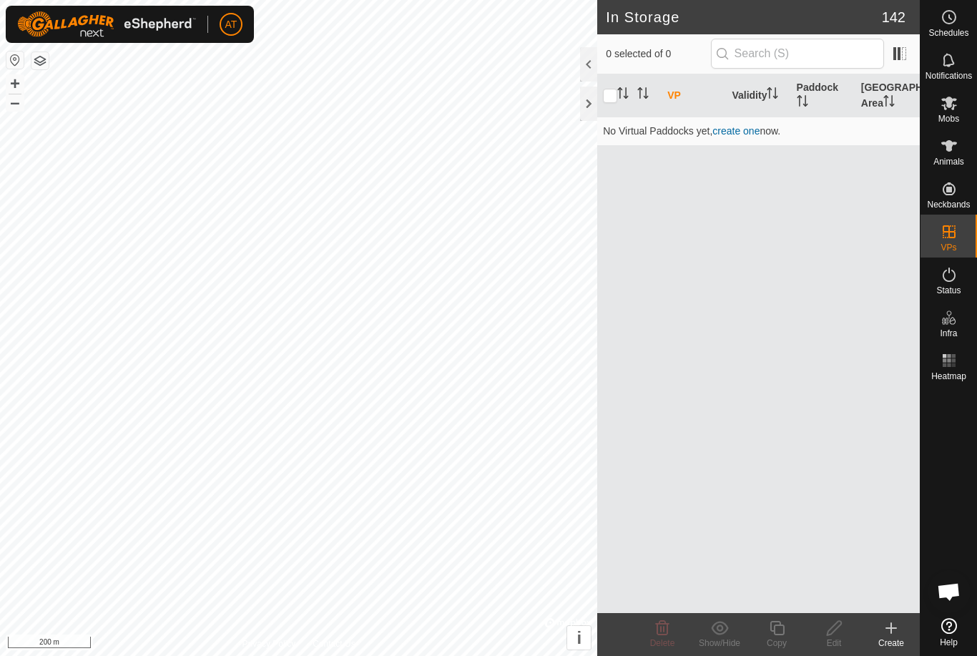
click at [886, 640] on div "Create" at bounding box center [891, 643] width 57 height 13
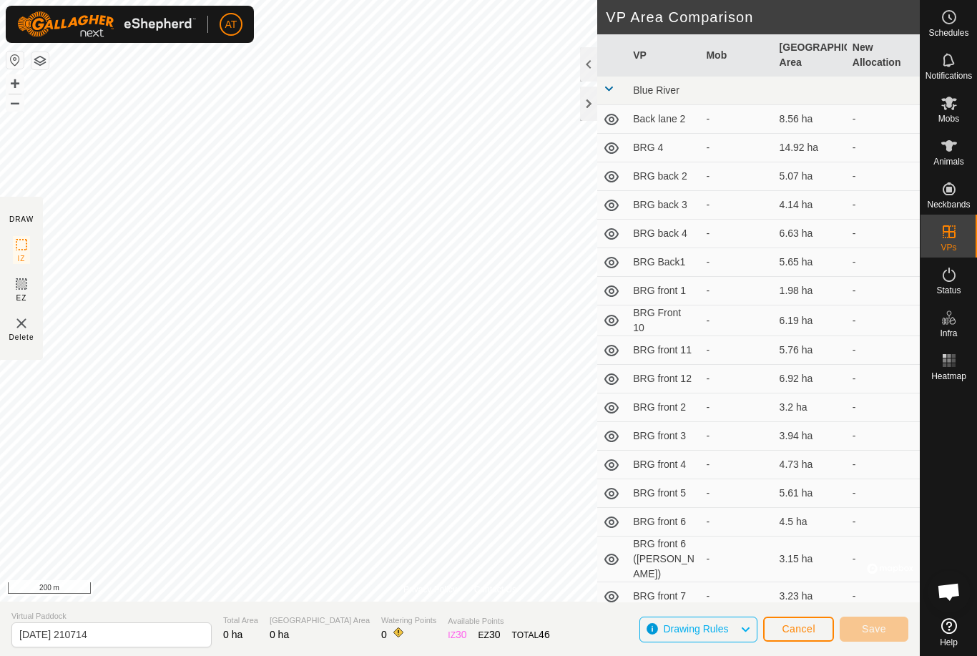
click at [597, 103] on div at bounding box center [588, 104] width 17 height 34
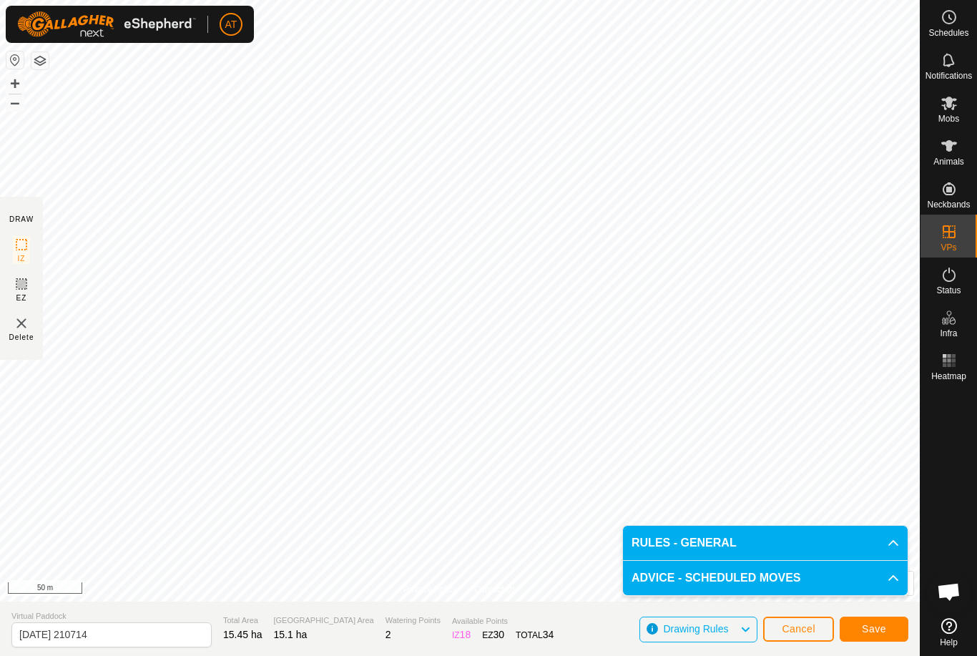
click at [884, 628] on span "Save" at bounding box center [874, 628] width 24 height 11
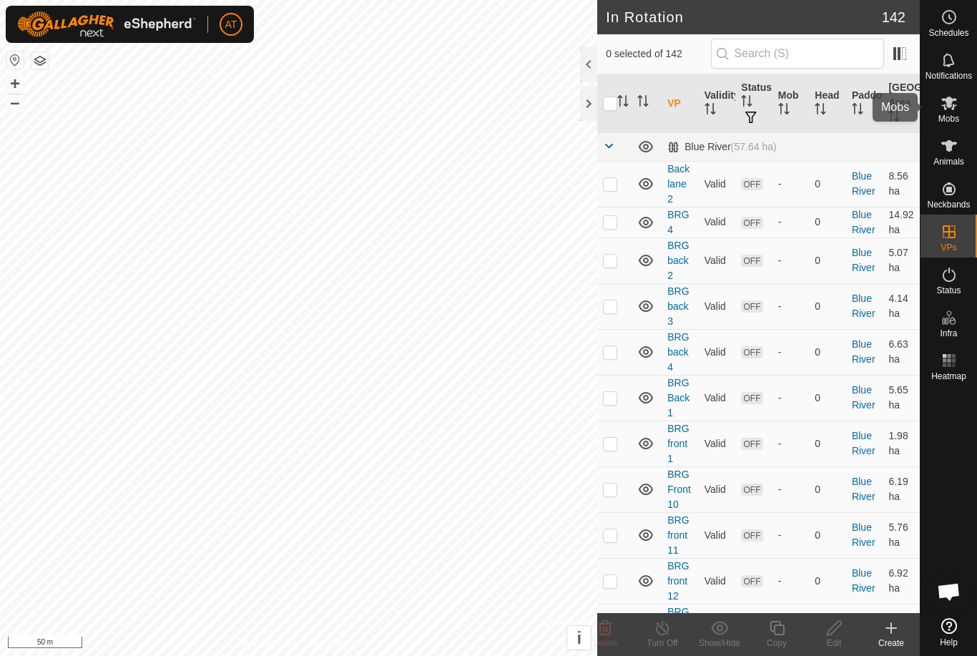
click at [954, 99] on icon at bounding box center [949, 104] width 16 height 14
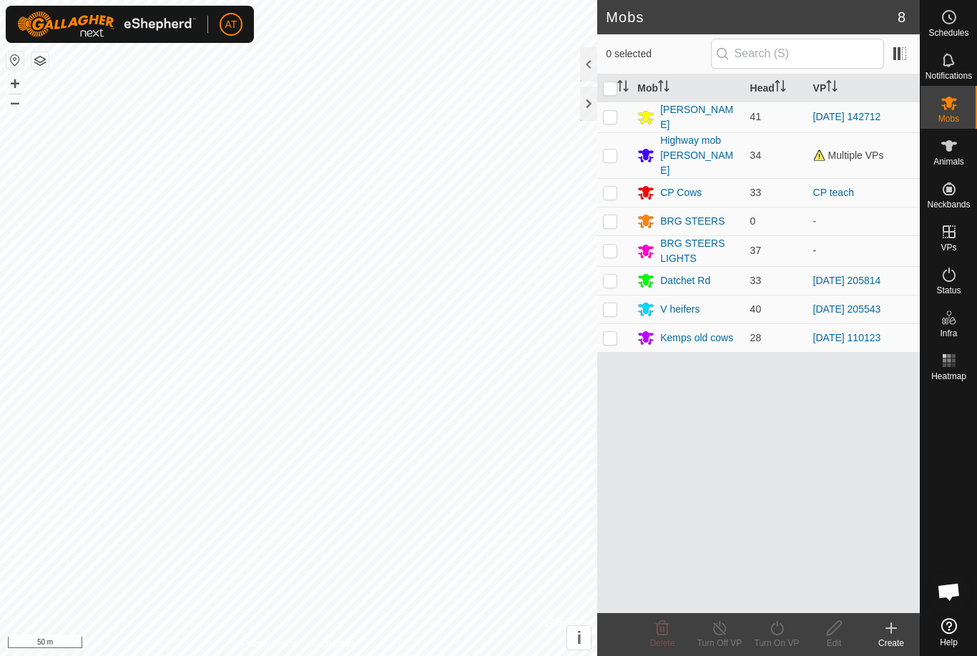
click at [601, 146] on td at bounding box center [614, 155] width 34 height 46
checkbox input "true"
click at [779, 644] on div "Turn On VP" at bounding box center [776, 643] width 57 height 13
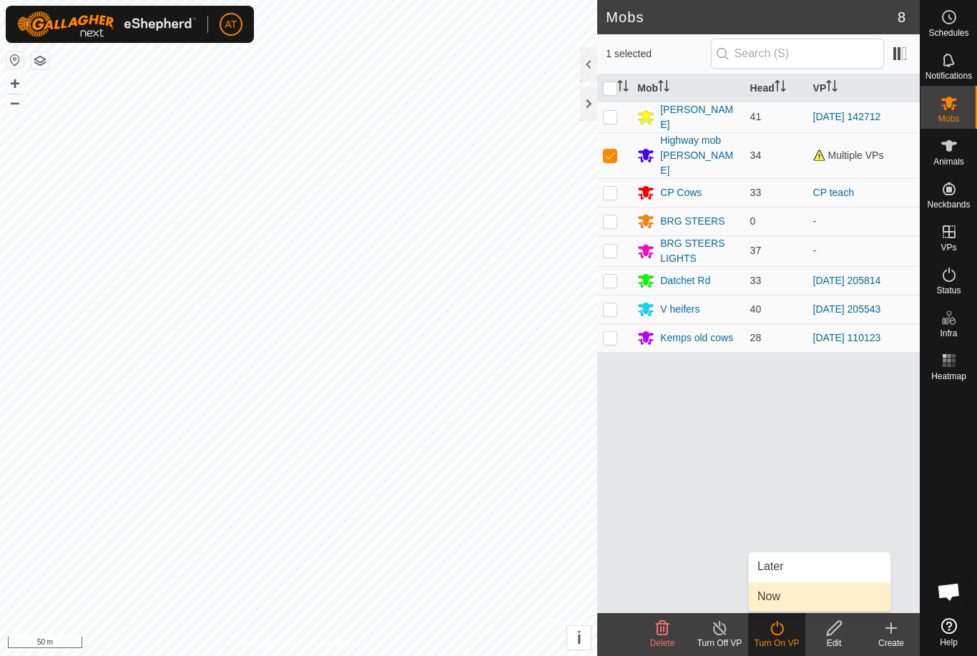
click at [789, 600] on link "Now" at bounding box center [820, 596] width 142 height 29
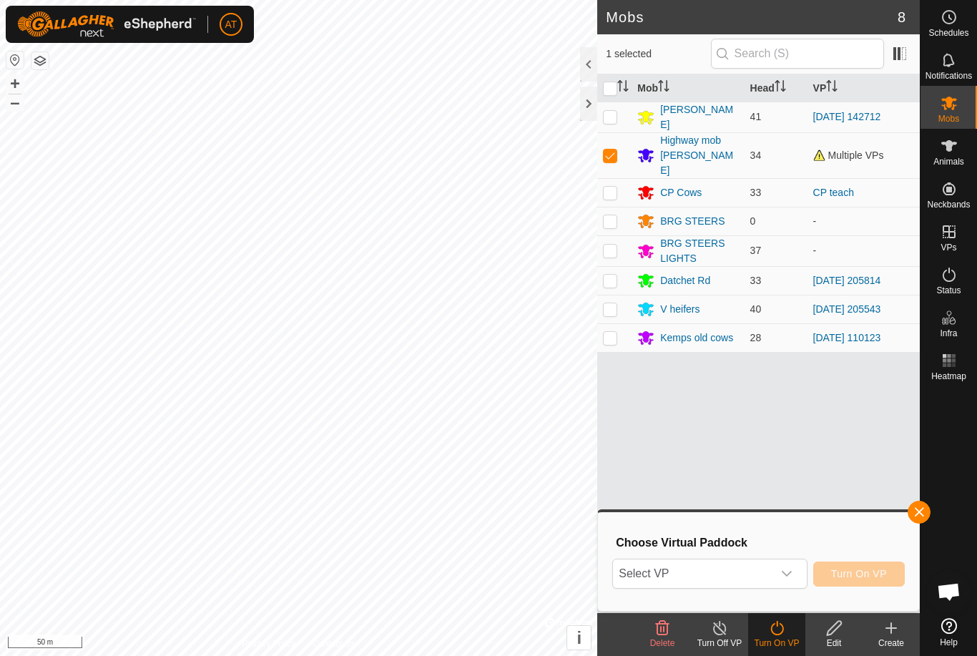
click at [697, 578] on span "Select VP" at bounding box center [692, 573] width 159 height 29
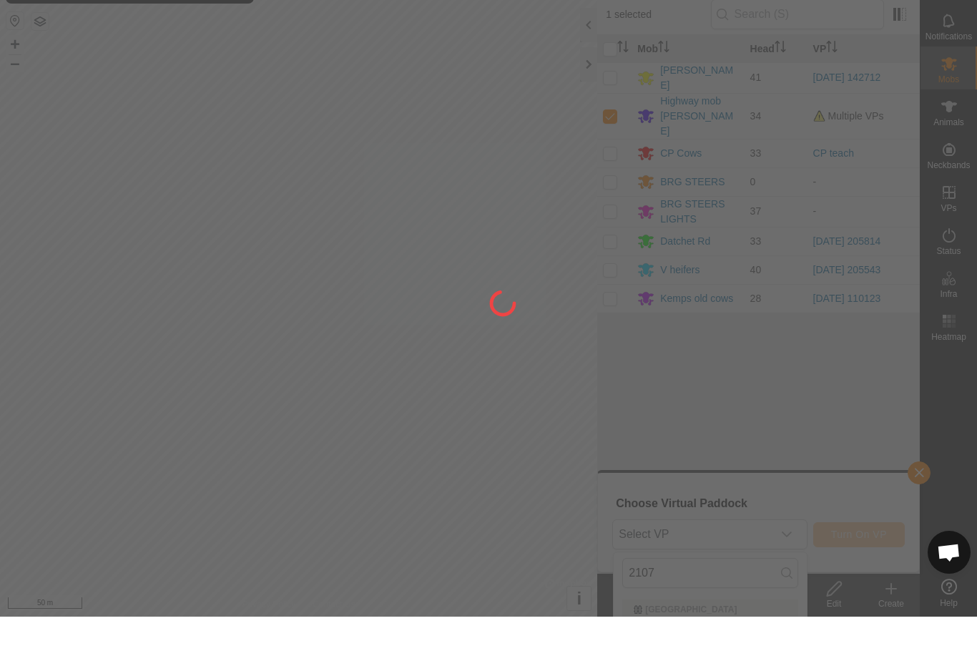
type input "21071"
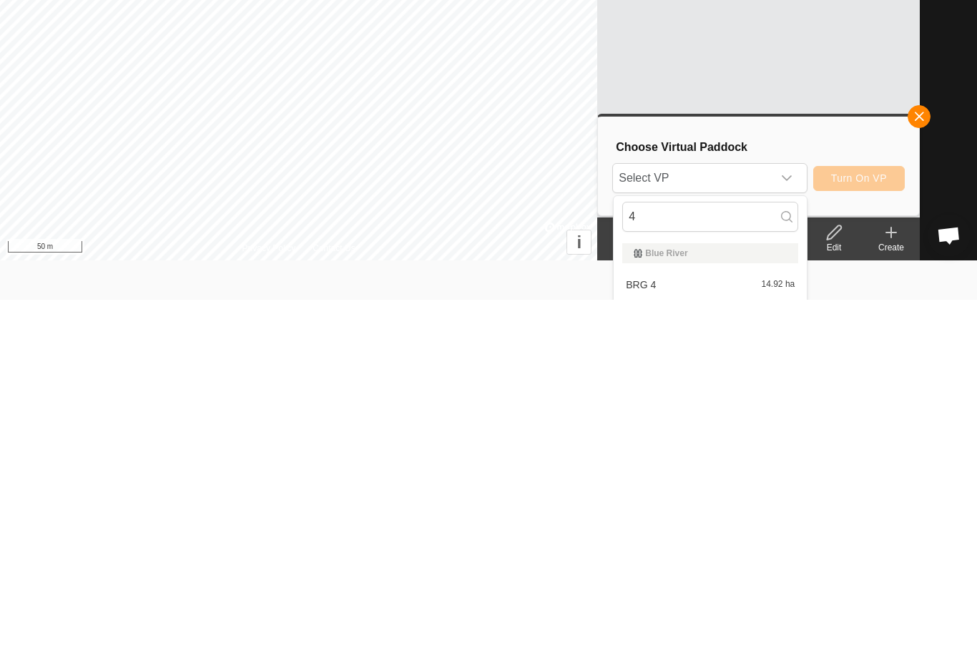
scroll to position [264, 0]
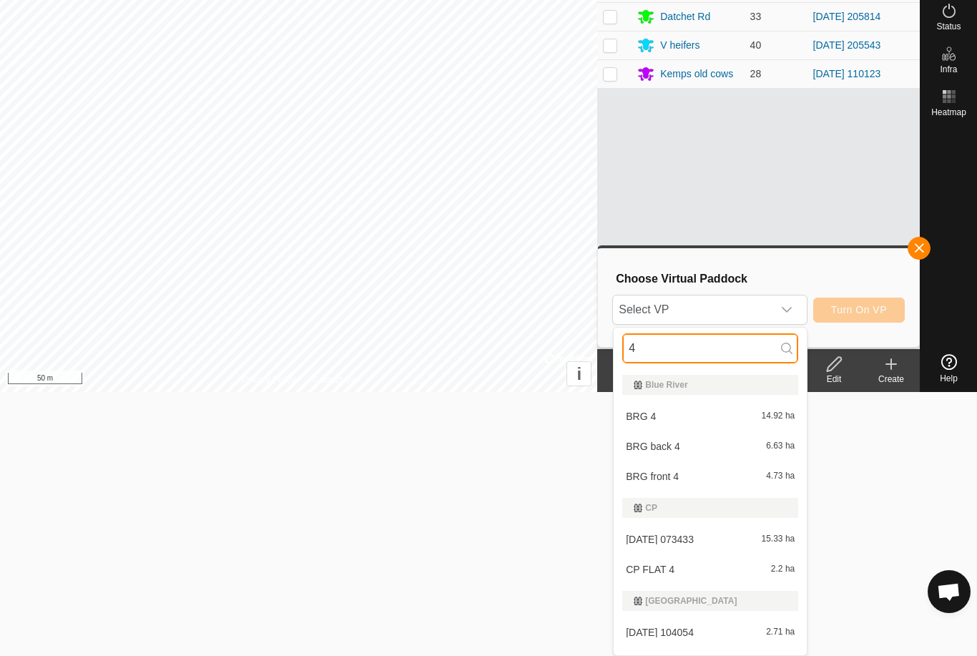
type input "4"
click at [739, 308] on span "Select VP" at bounding box center [692, 309] width 159 height 29
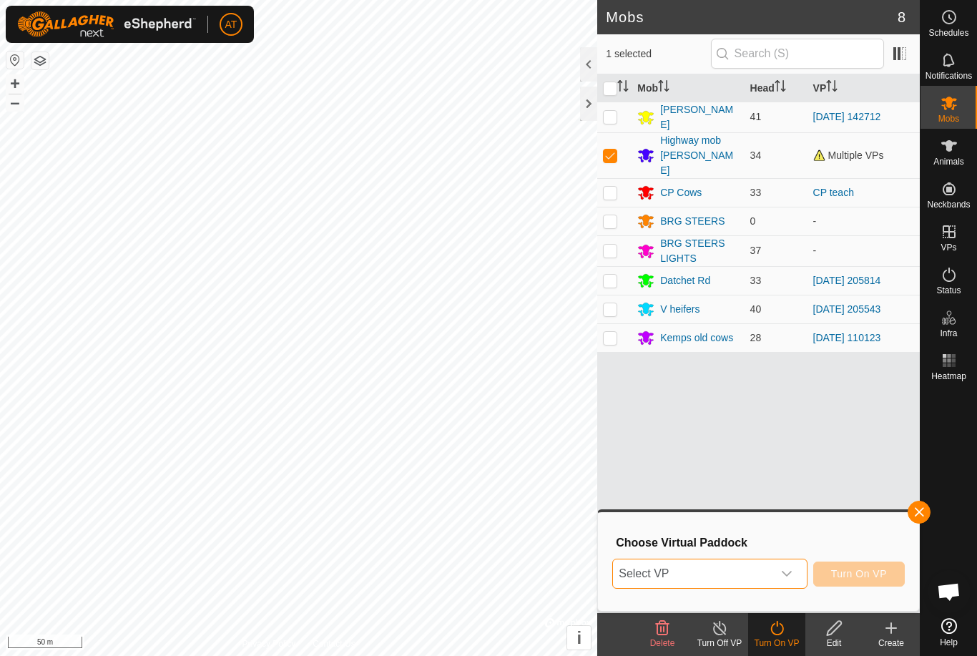
scroll to position [0, 0]
click at [742, 572] on span "Select VP" at bounding box center [692, 573] width 159 height 29
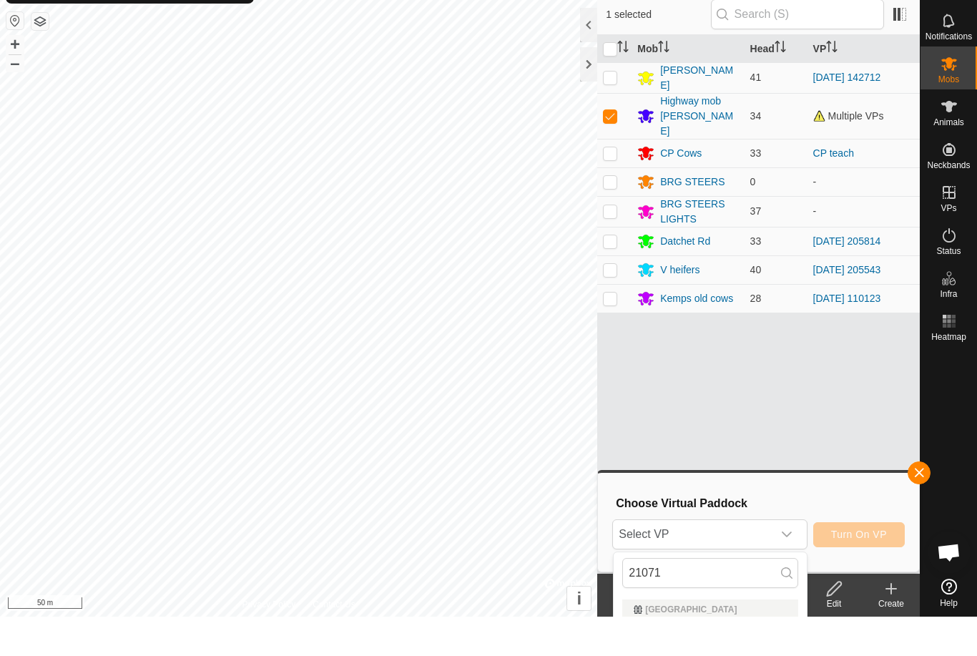
scroll to position [39, 0]
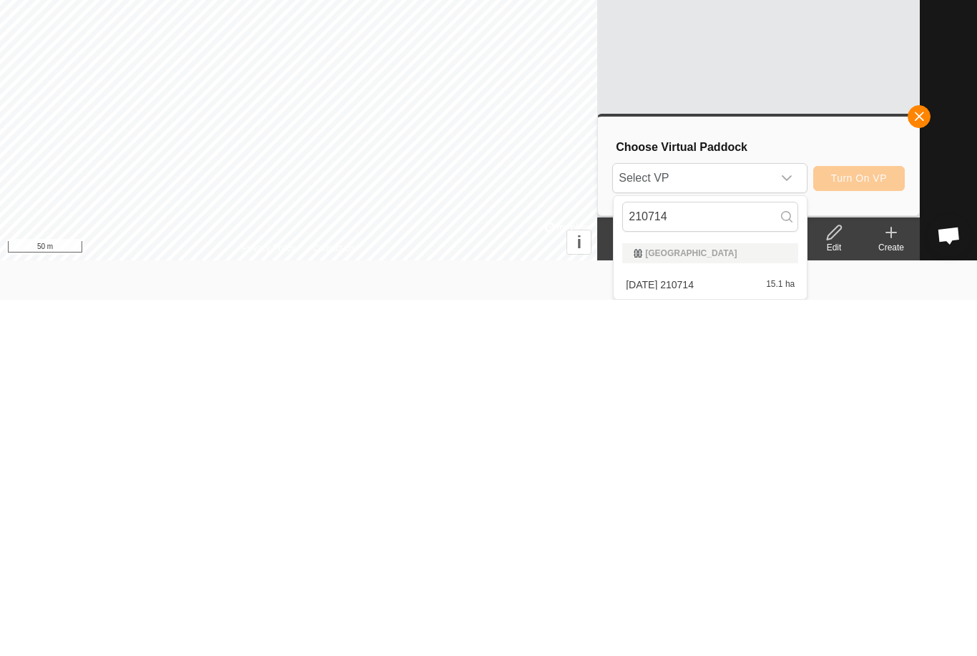
type input "210714"
click at [694, 636] on span "[DATE] 210714" at bounding box center [660, 641] width 68 height 10
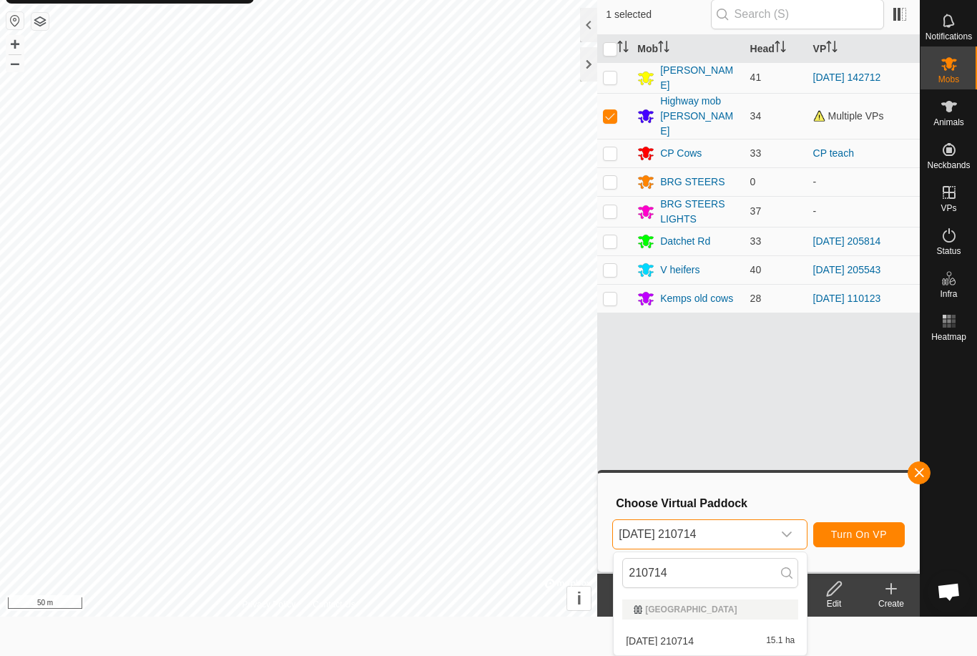
scroll to position [0, 0]
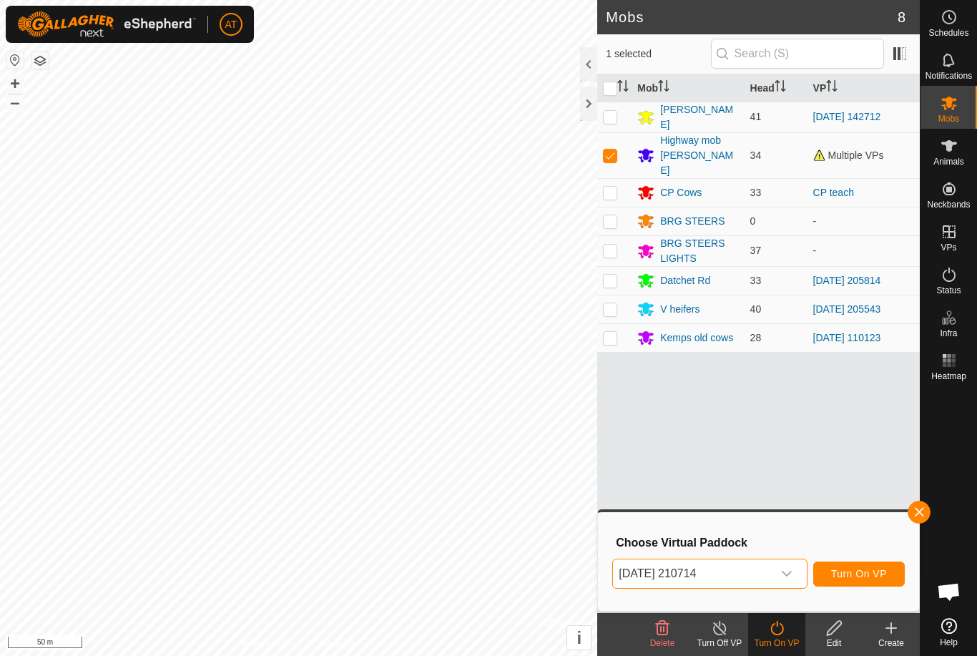
click at [881, 566] on button "Turn On VP" at bounding box center [859, 574] width 92 height 25
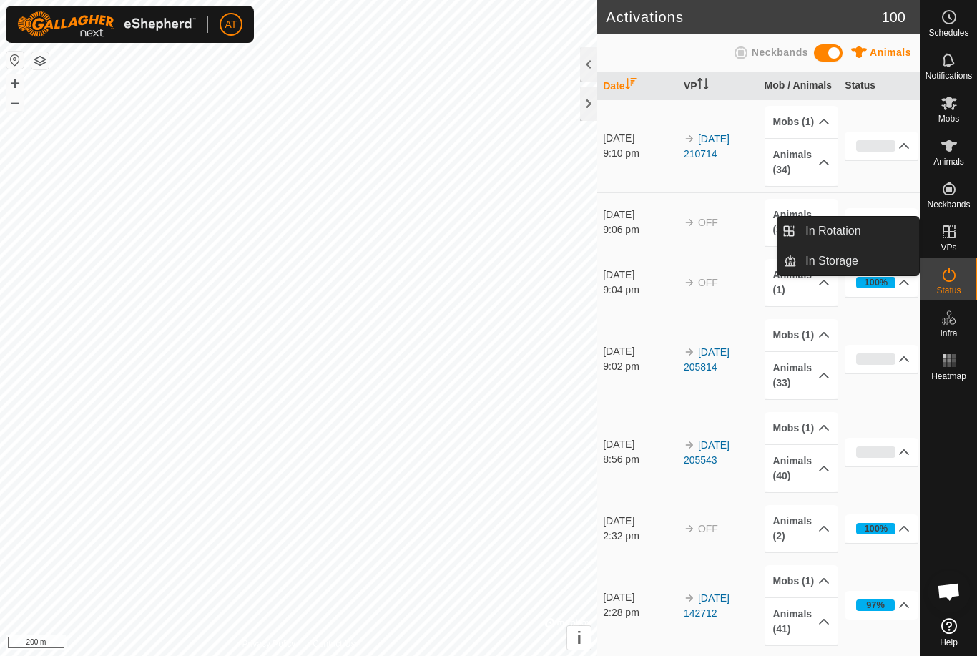
click at [879, 228] on link "In Rotation" at bounding box center [858, 231] width 122 height 29
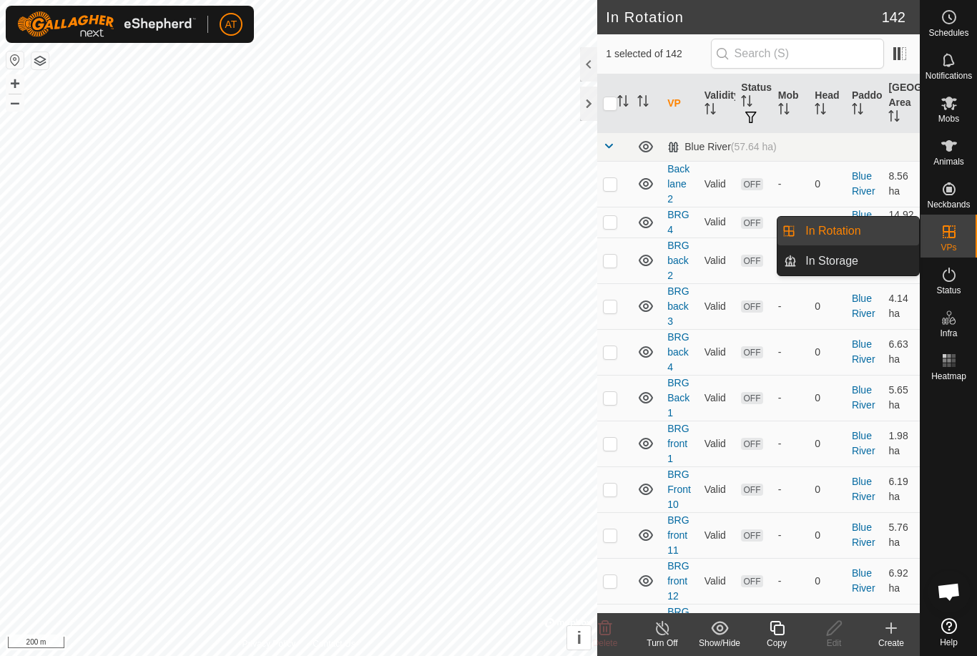
click at [863, 222] on link "Blue River" at bounding box center [864, 222] width 24 height 26
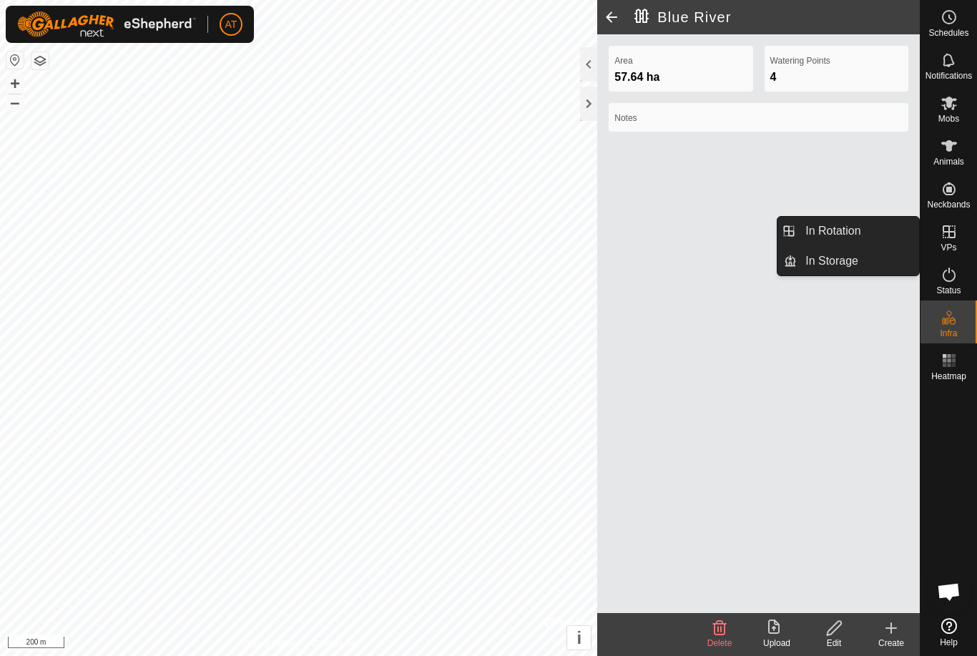
click at [875, 230] on link "In Rotation" at bounding box center [858, 231] width 122 height 29
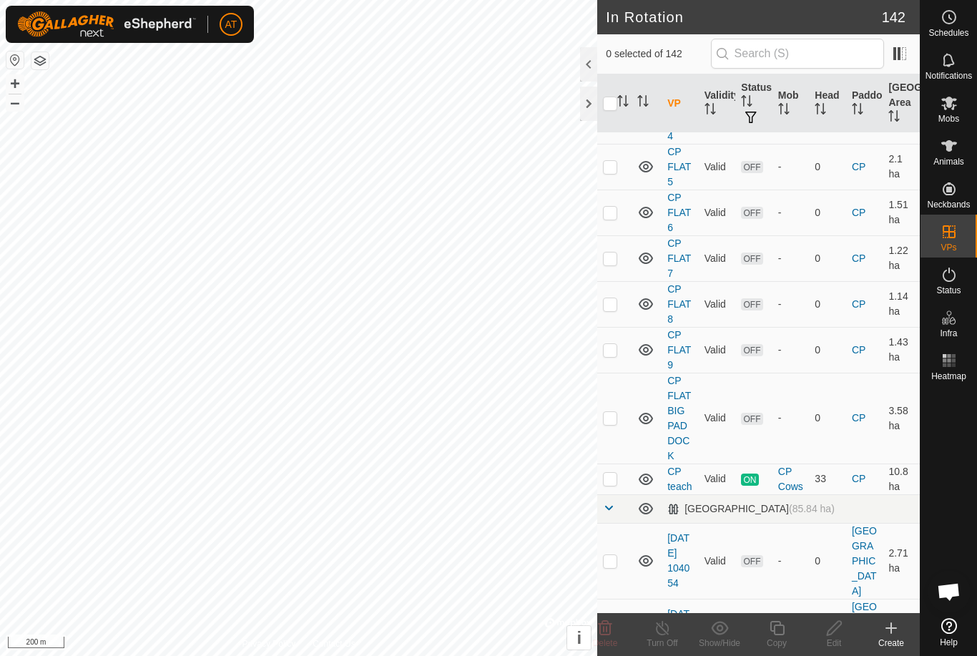
scroll to position [1359, 0]
click at [611, 471] on p-checkbox at bounding box center [610, 476] width 14 height 11
checkbox input "true"
click at [667, 627] on icon at bounding box center [663, 628] width 18 height 17
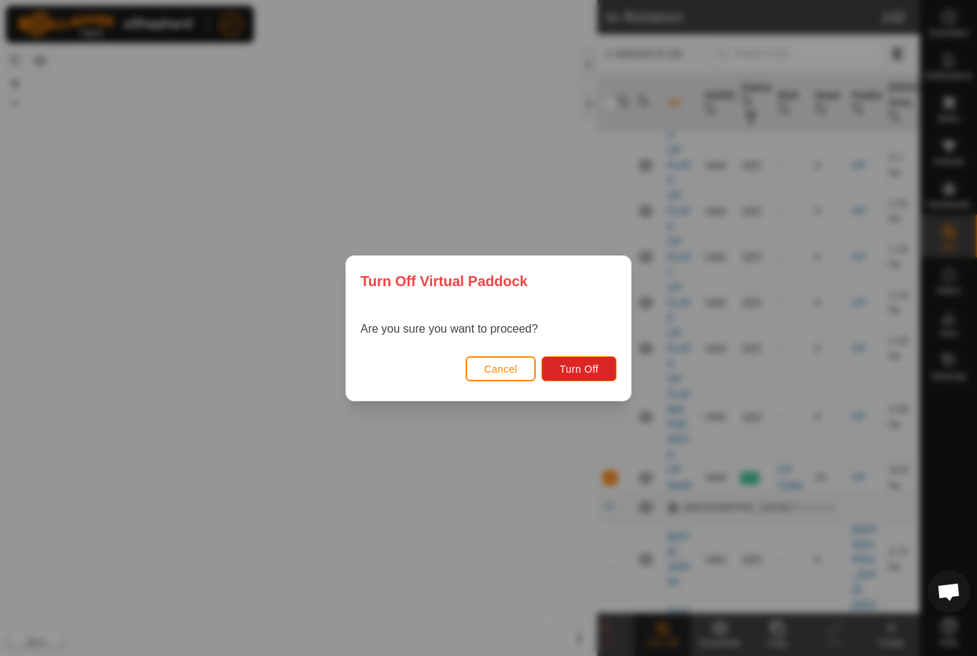
click at [603, 378] on button "Turn Off" at bounding box center [579, 368] width 75 height 25
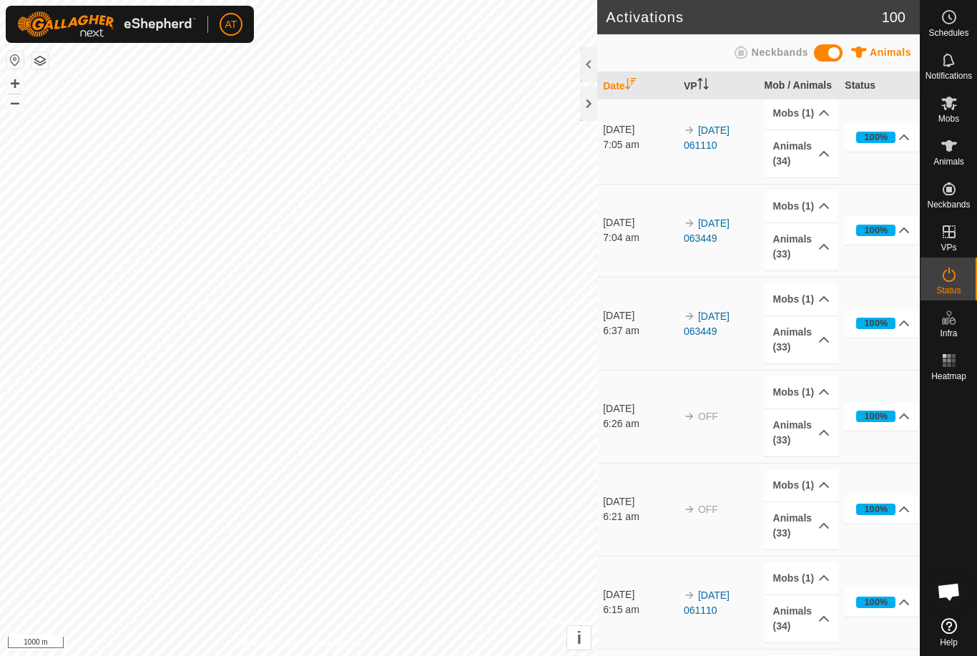
scroll to position [3422, 0]
